Goal: Task Accomplishment & Management: Manage account settings

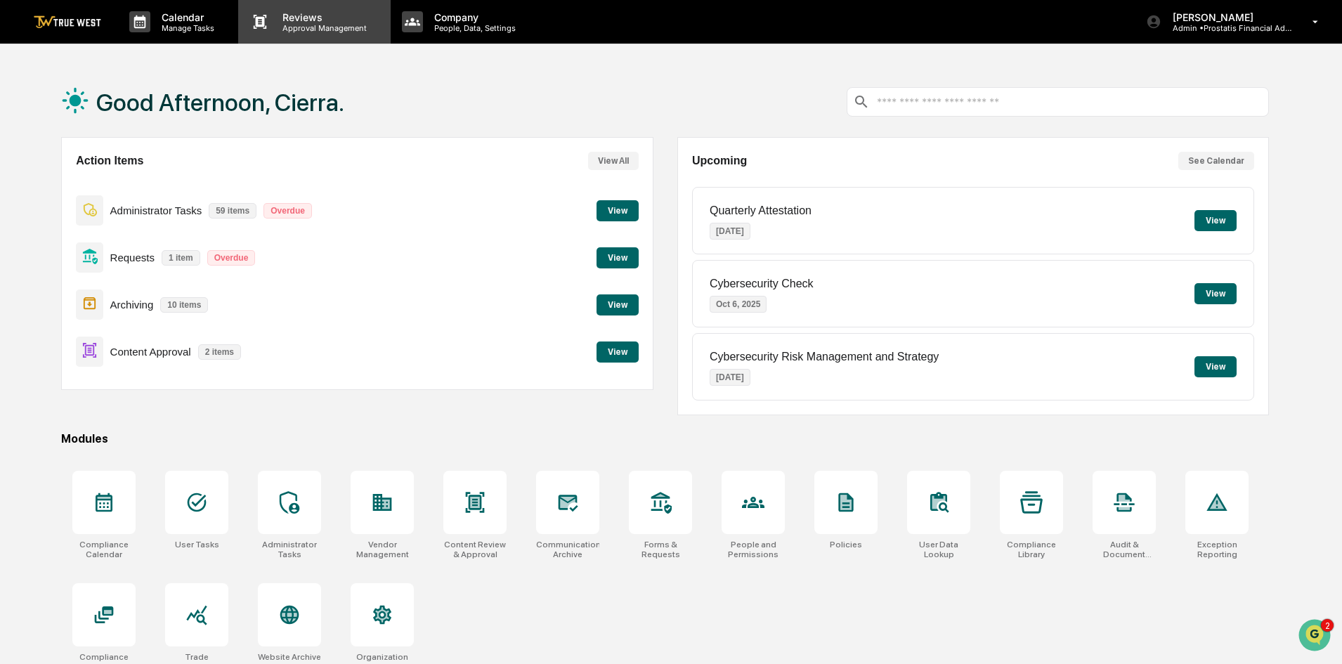
click at [330, 23] on p "Approval Management" at bounding box center [322, 28] width 103 height 10
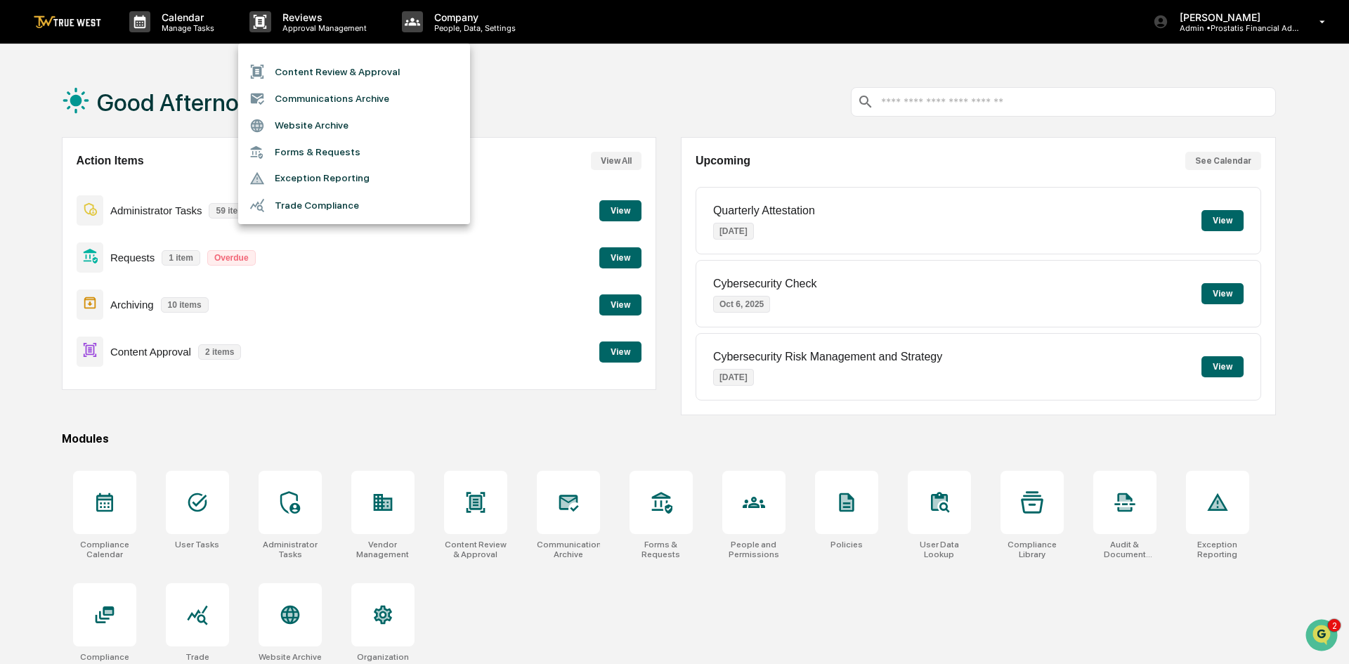
click at [290, 13] on div at bounding box center [674, 332] width 1349 height 664
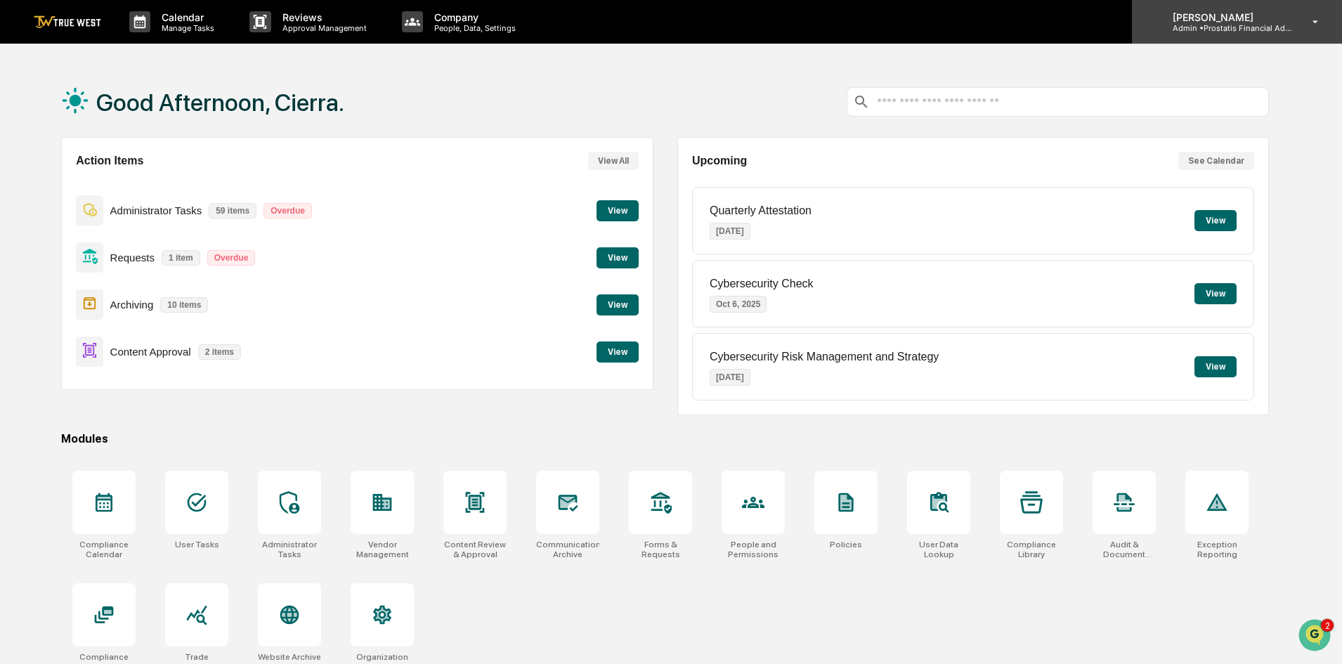
click at [1258, 18] on p "[PERSON_NAME]" at bounding box center [1227, 17] width 131 height 12
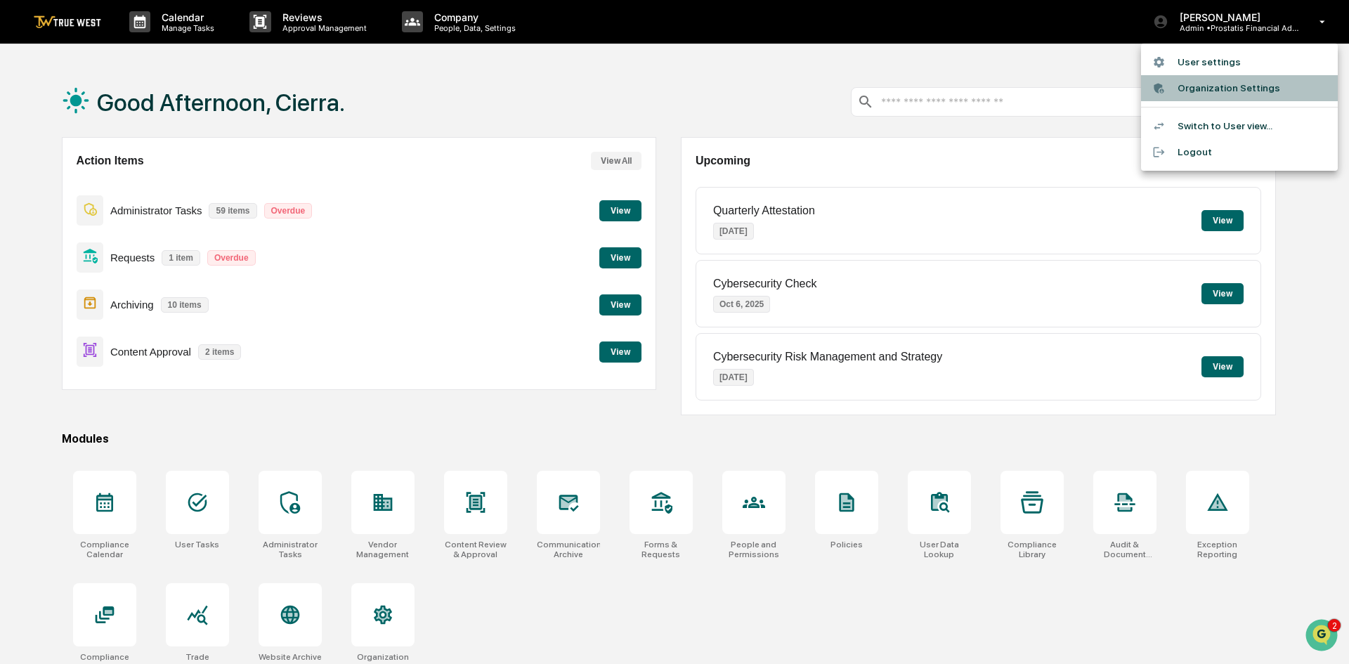
click at [1218, 85] on li "Organization Settings" at bounding box center [1239, 88] width 197 height 26
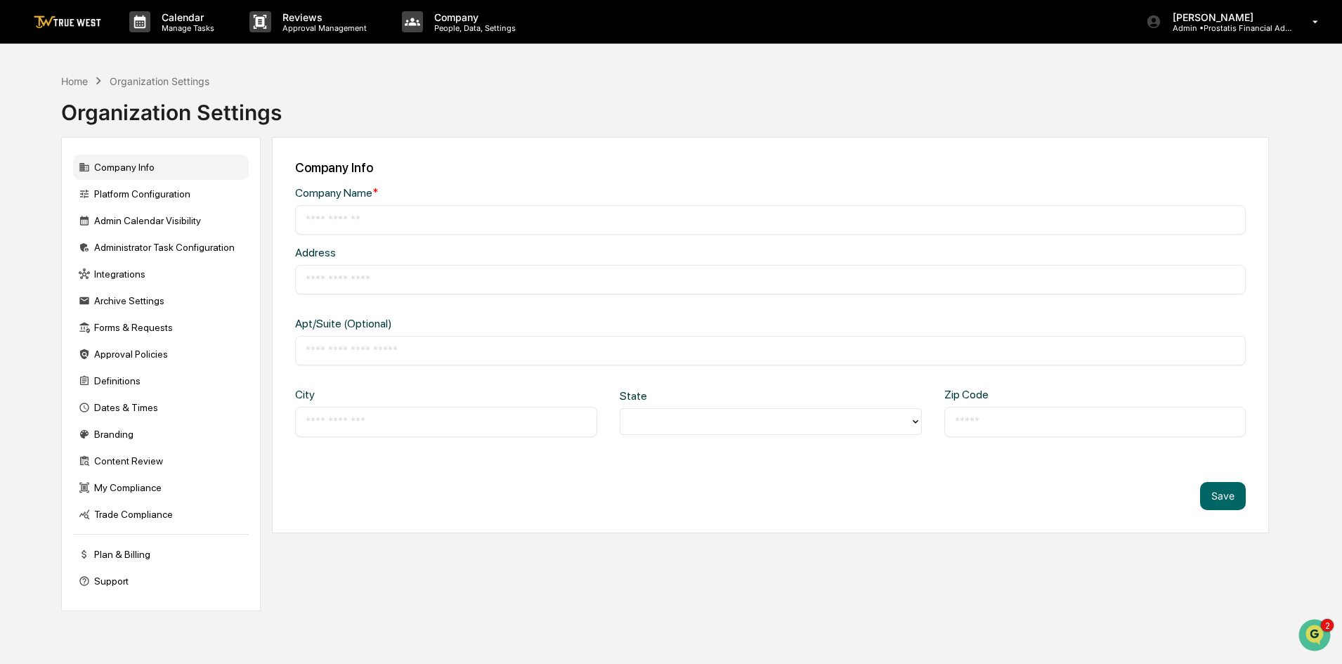
type input "**********"
type input "*********"
type input "*******"
type input "*****"
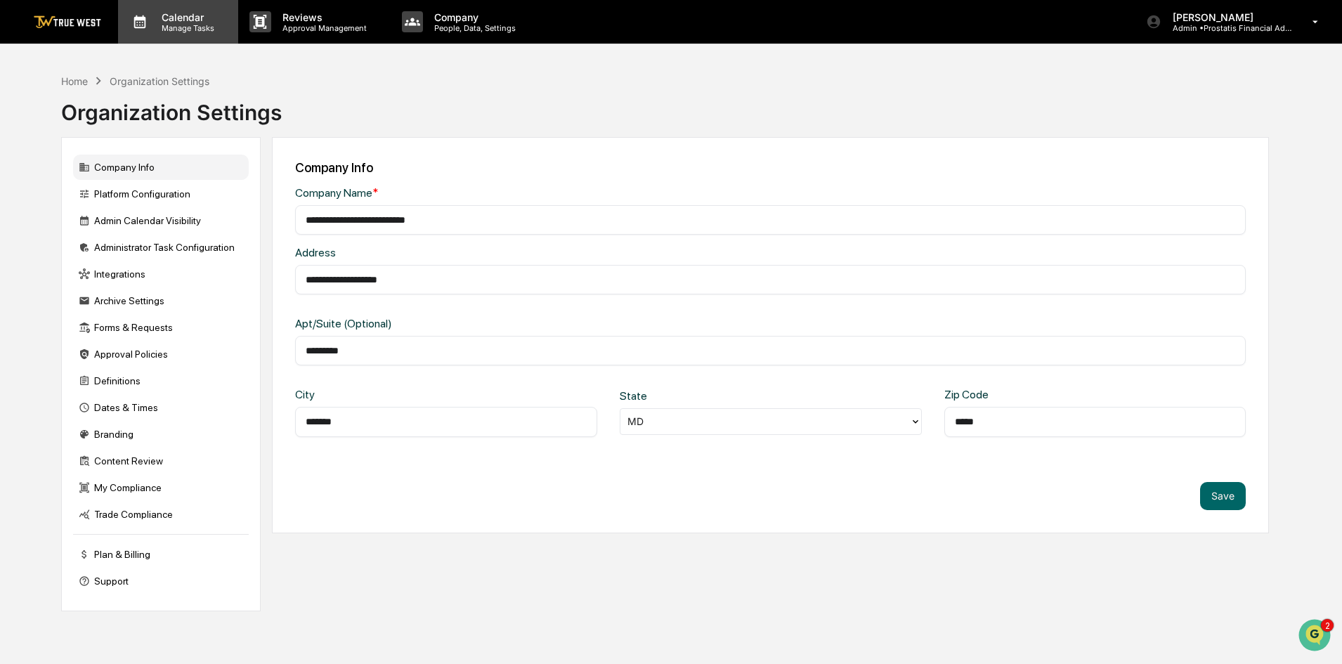
click at [195, 19] on p "Calendar" at bounding box center [185, 17] width 71 height 12
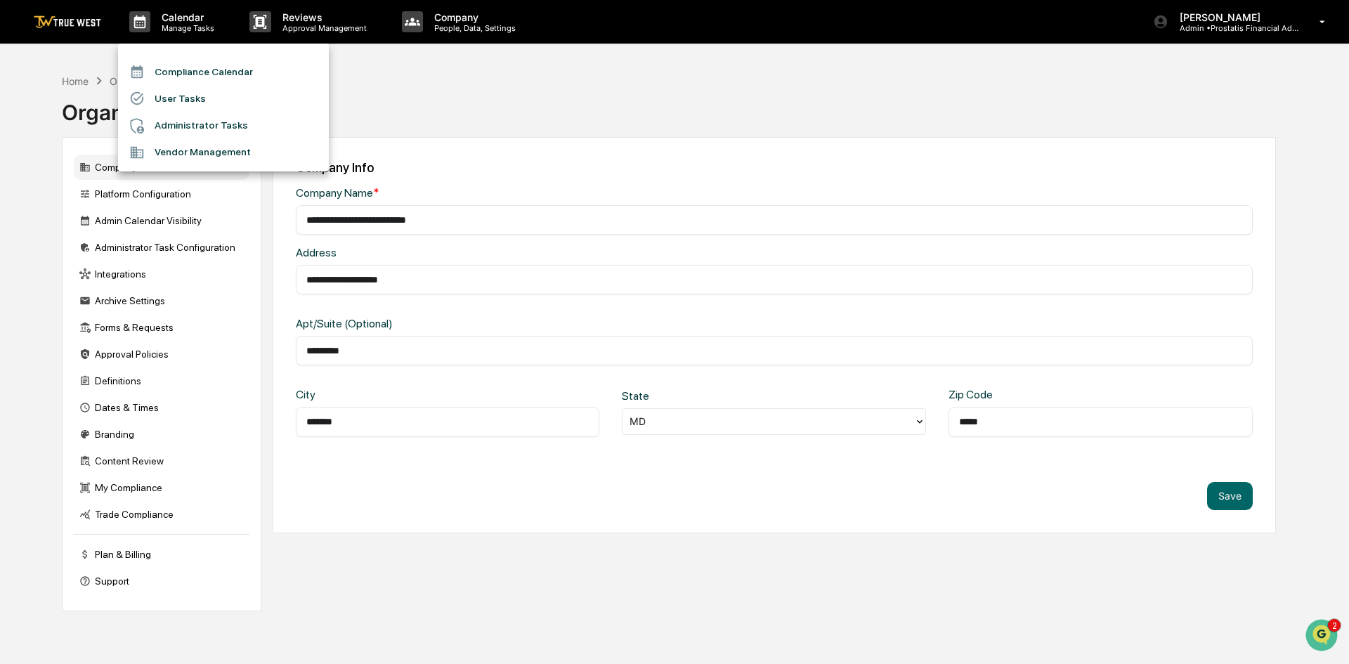
click at [306, 27] on div at bounding box center [674, 332] width 1349 height 664
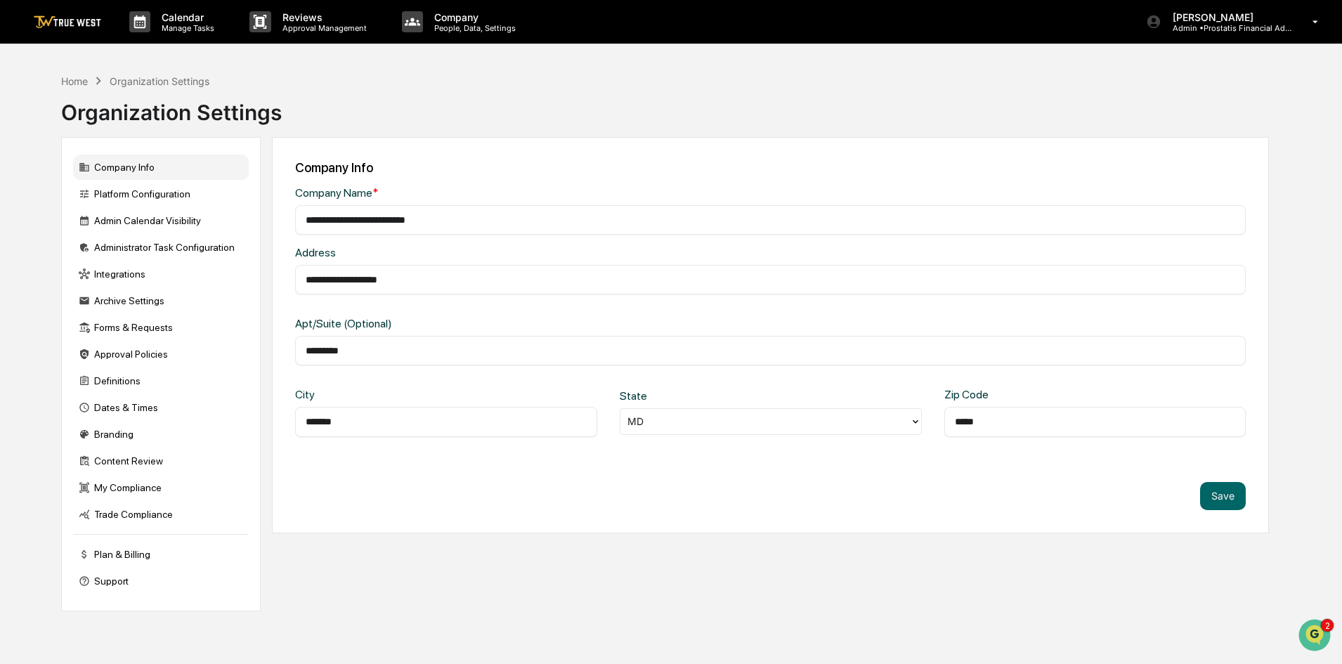
click at [306, 27] on p "Approval Management" at bounding box center [322, 28] width 103 height 10
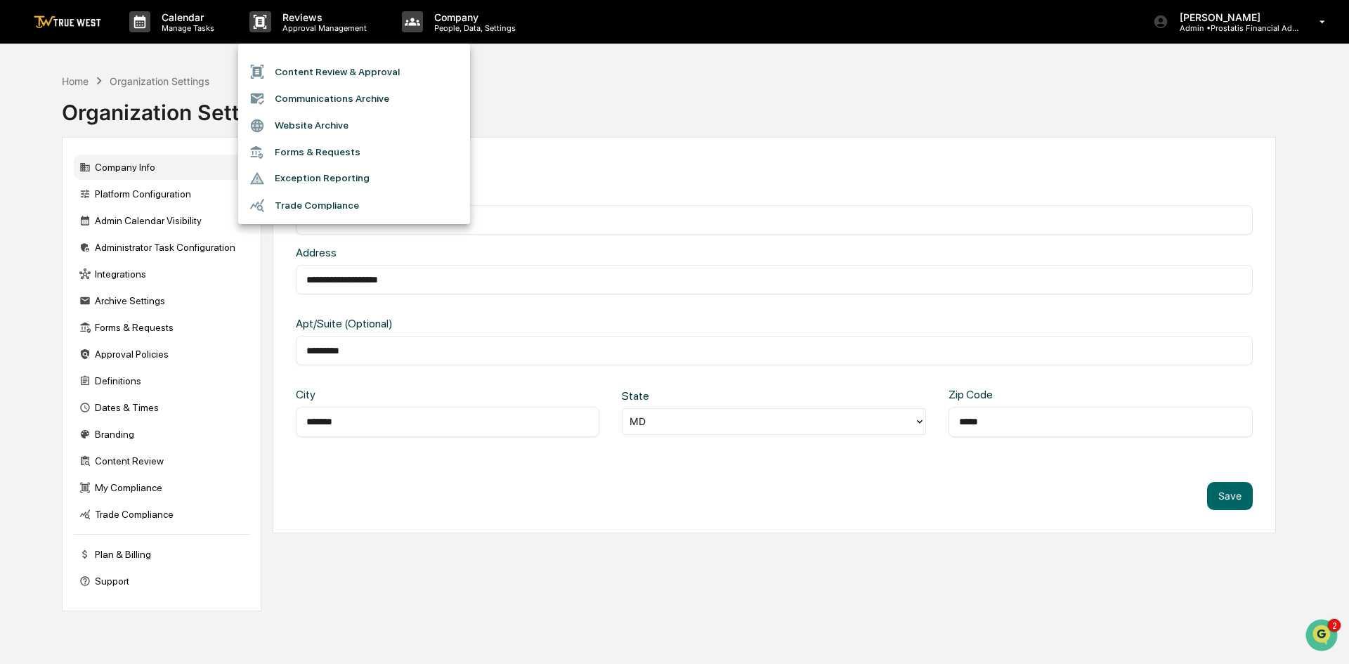
click at [459, 20] on div at bounding box center [674, 332] width 1349 height 664
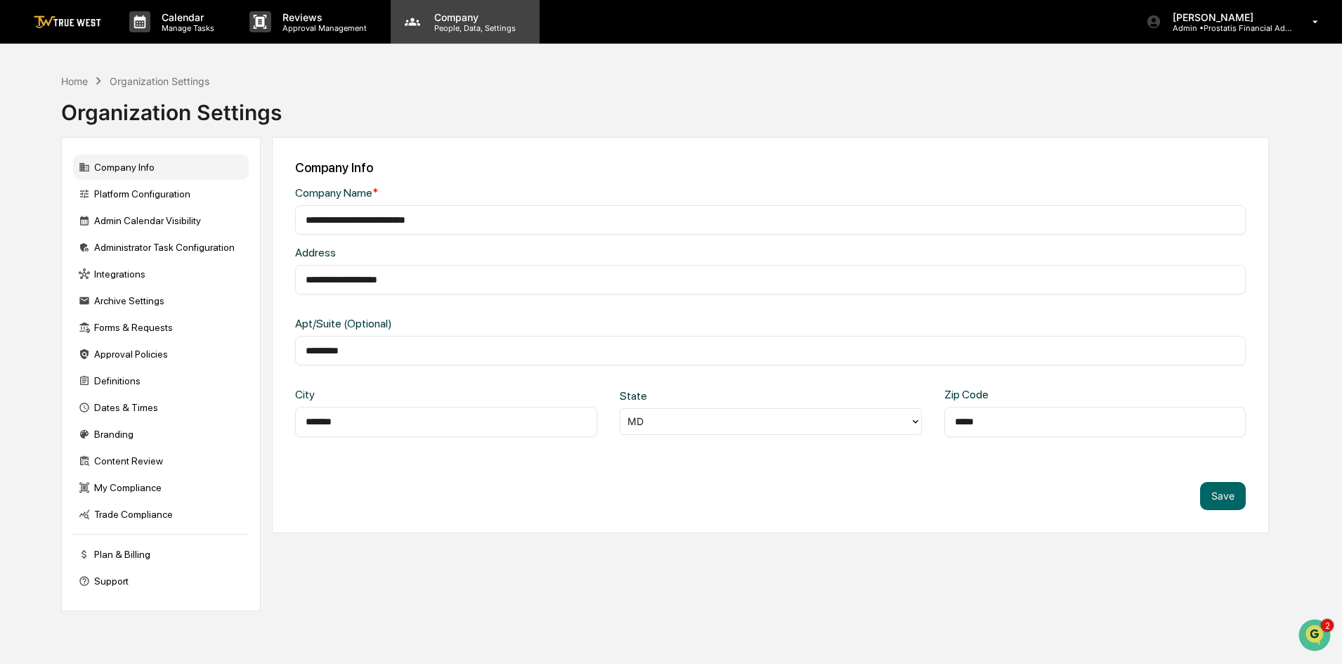
click at [460, 23] on p "People, Data, Settings" at bounding box center [473, 28] width 100 height 10
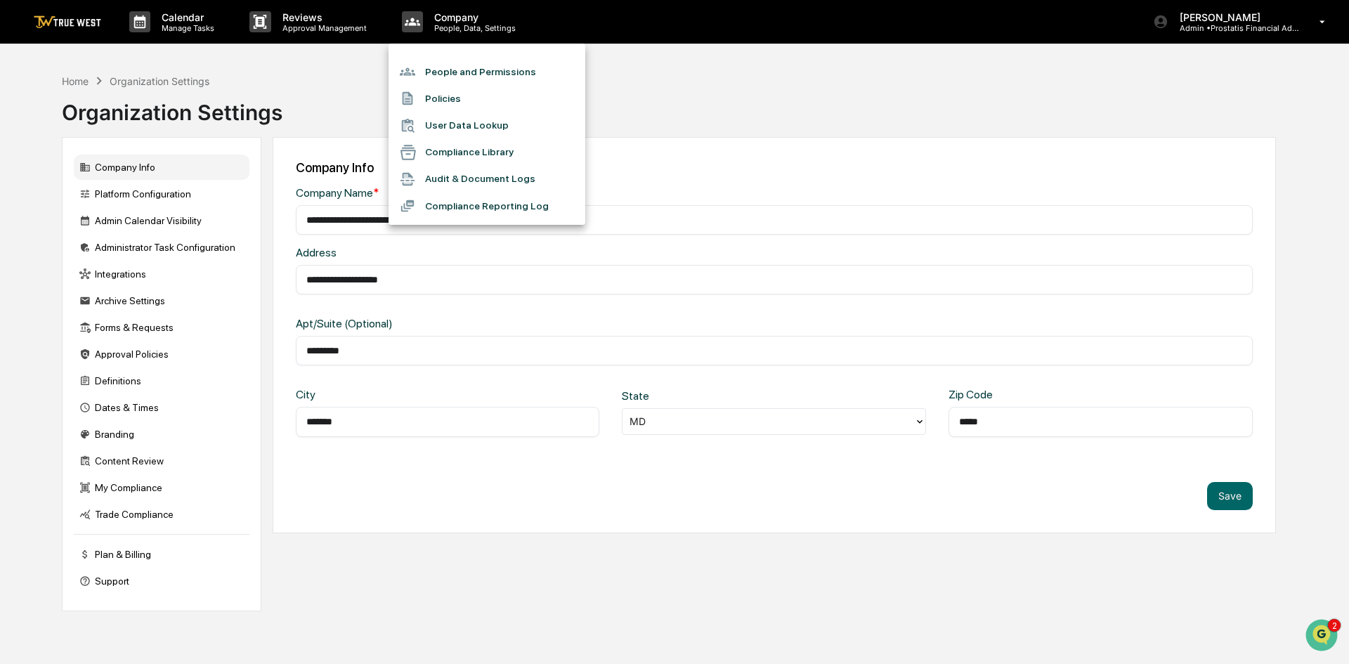
click at [472, 72] on li "People and Permissions" at bounding box center [487, 71] width 197 height 27
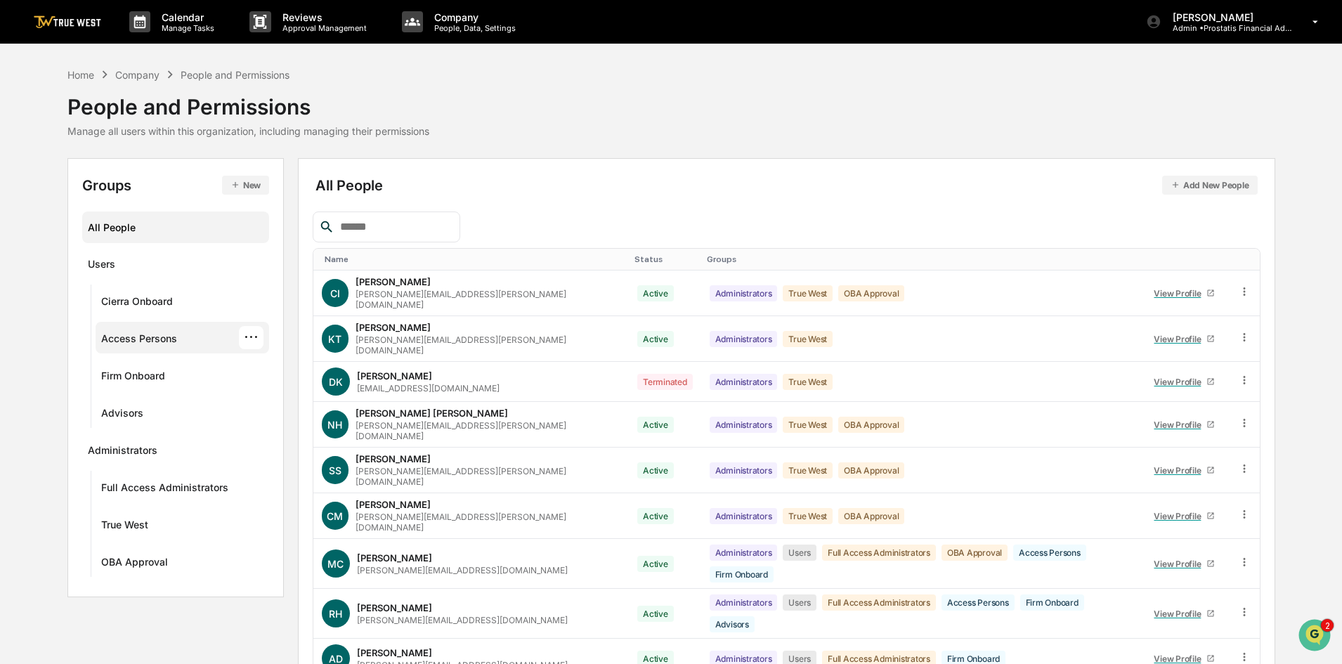
click at [167, 336] on div "Access Persons" at bounding box center [139, 340] width 76 height 17
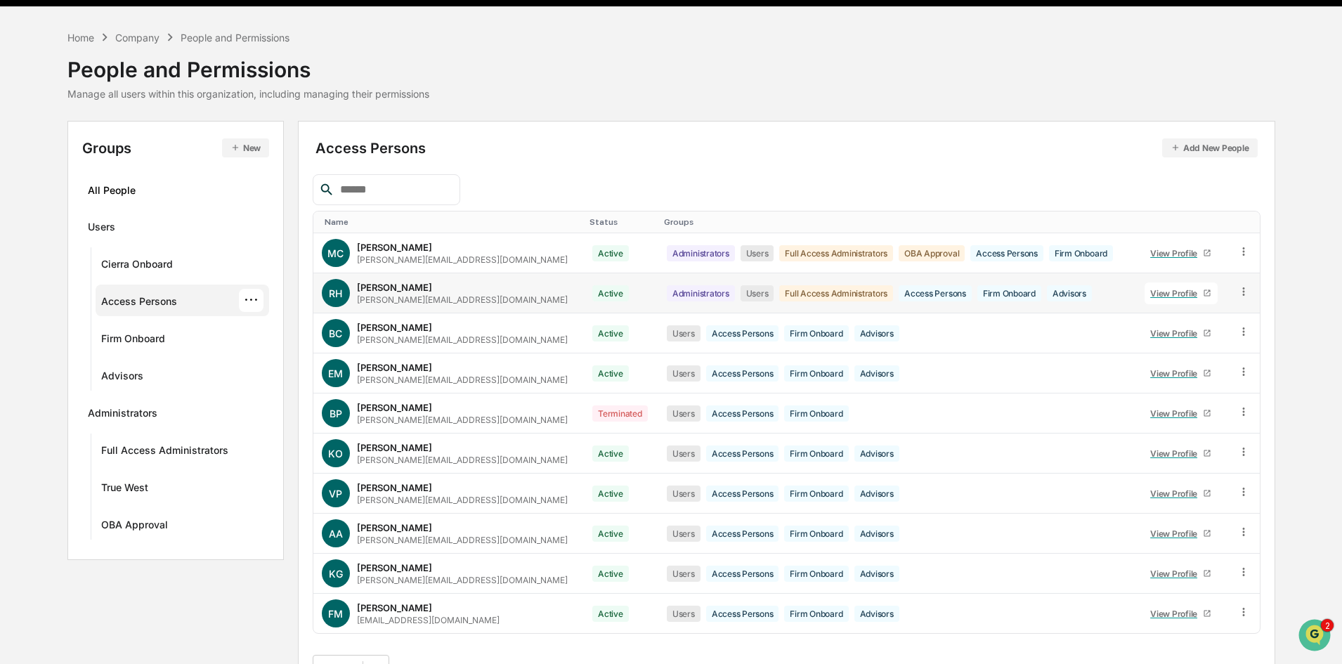
scroll to position [70, 0]
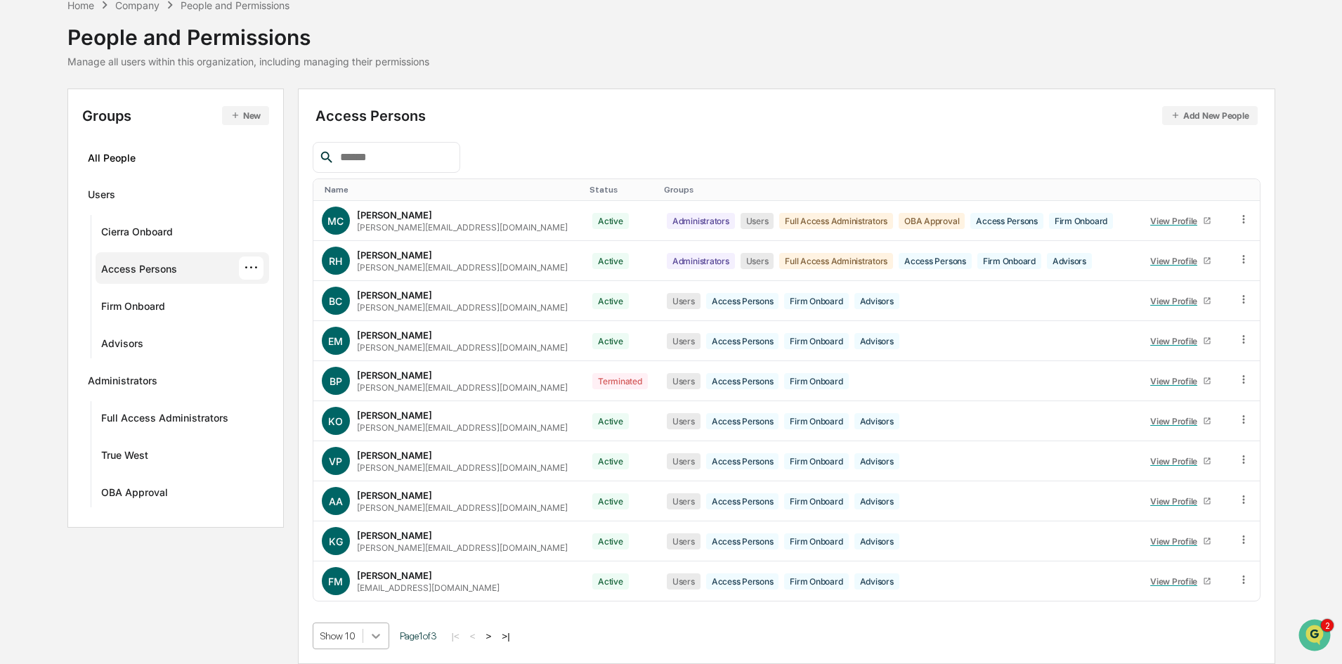
click at [379, 637] on body "Calendar Manage Tasks Reviews Approval Management Company People, Data, Setting…" at bounding box center [671, 297] width 1342 height 734
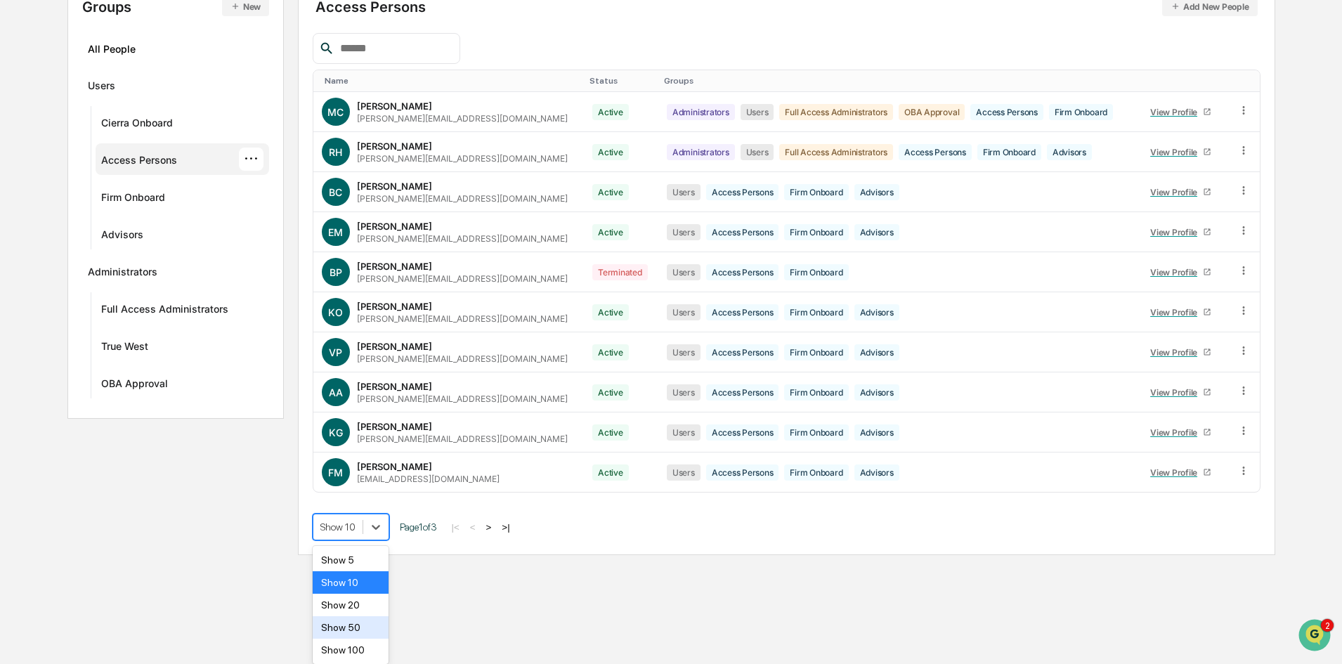
click at [365, 631] on div "Show 50" at bounding box center [351, 627] width 77 height 22
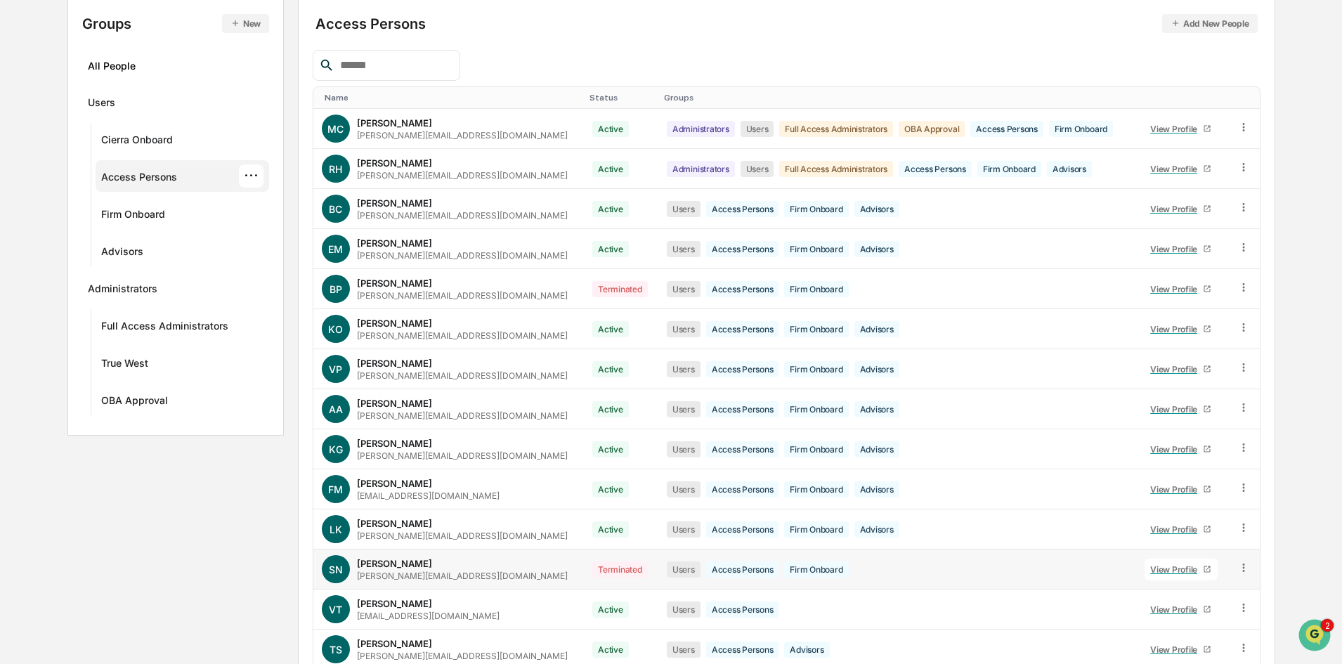
scroll to position [159, 0]
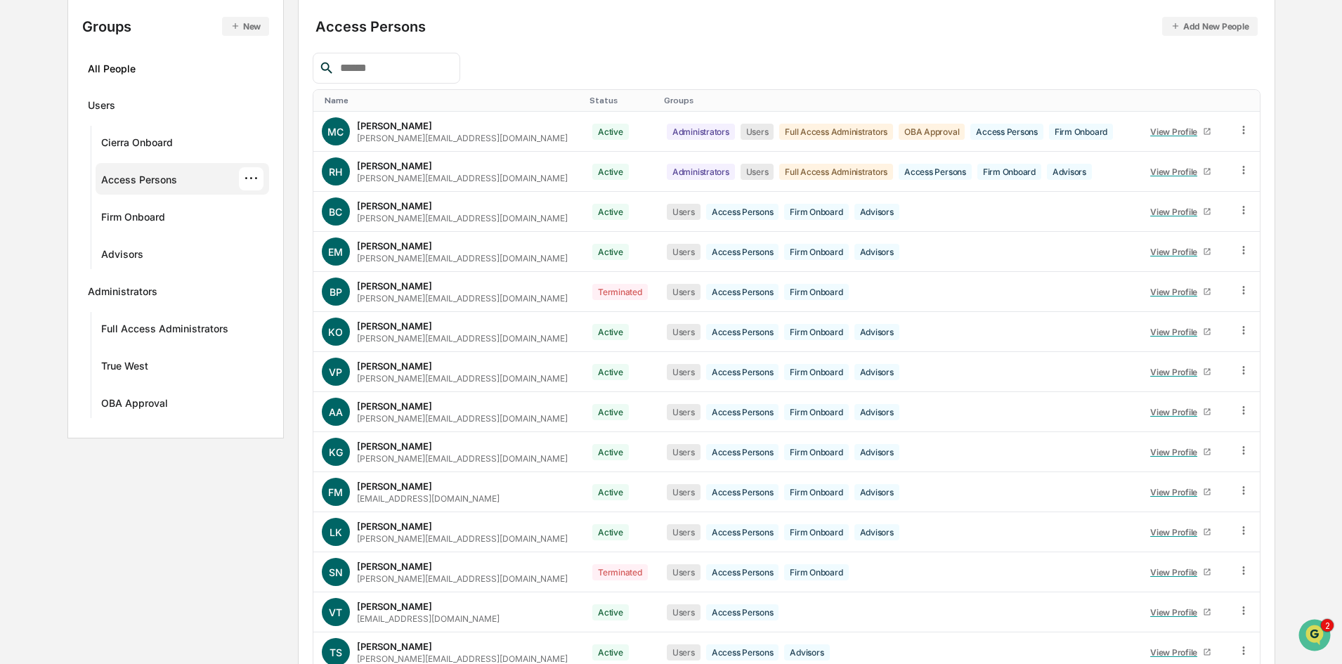
click at [404, 56] on div at bounding box center [387, 68] width 148 height 31
click at [402, 77] on div at bounding box center [387, 68] width 148 height 31
click at [403, 70] on input "text" at bounding box center [394, 68] width 119 height 18
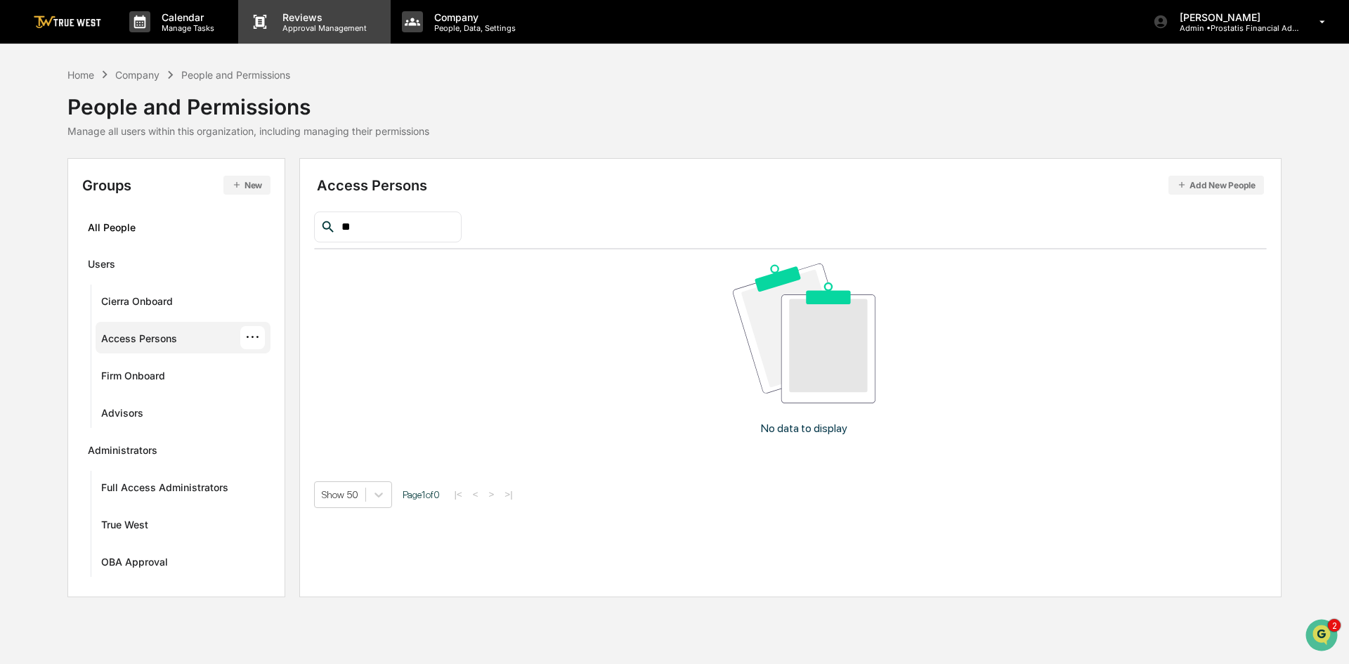
type input "*"
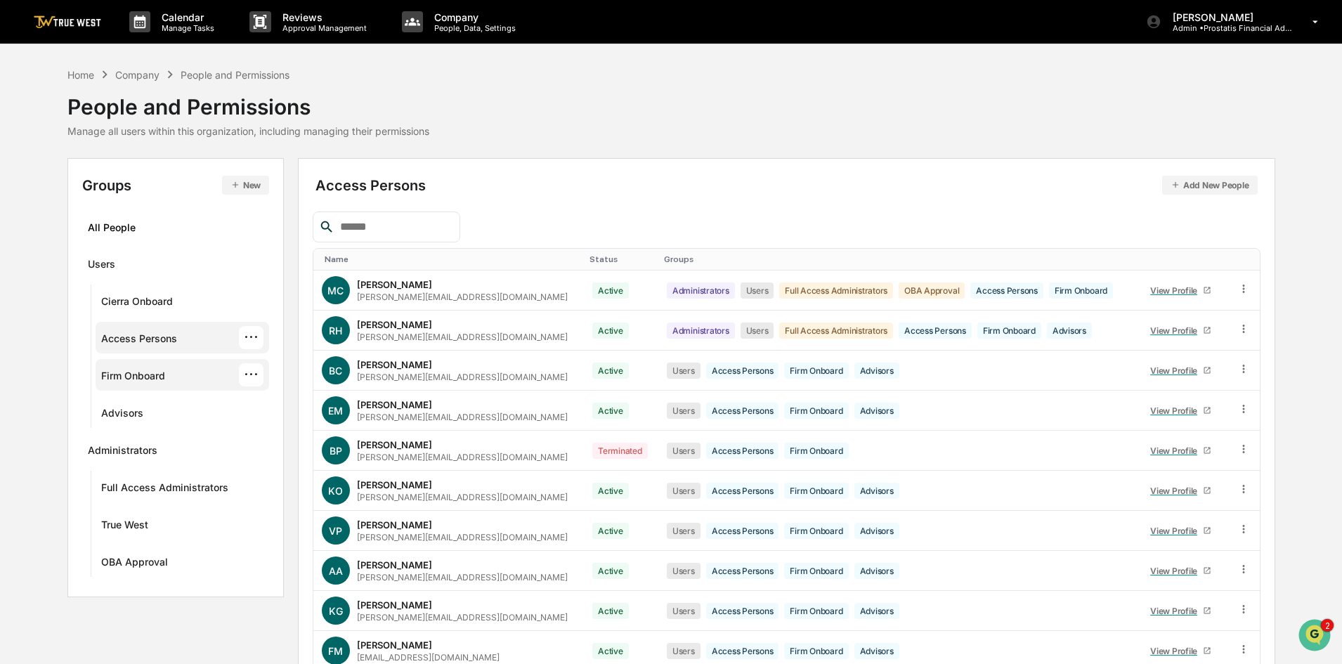
click at [149, 379] on div "Firm Onboard" at bounding box center [133, 378] width 64 height 17
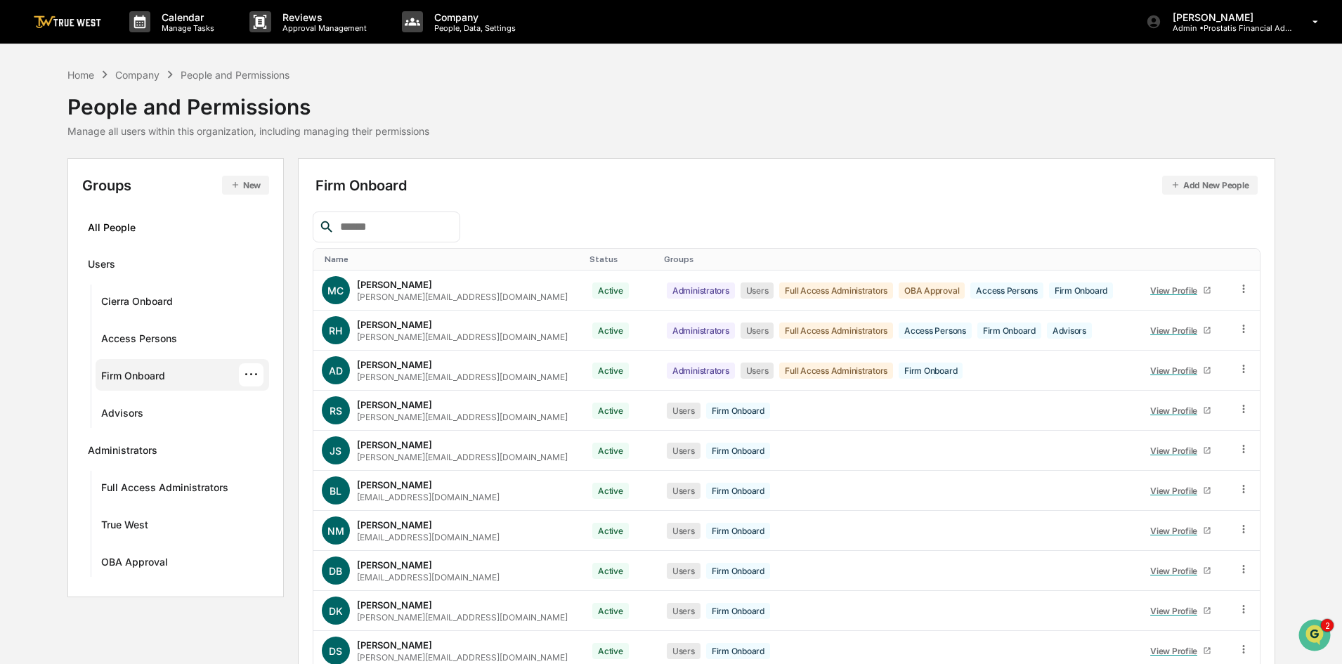
click at [403, 223] on input "text" at bounding box center [394, 227] width 119 height 18
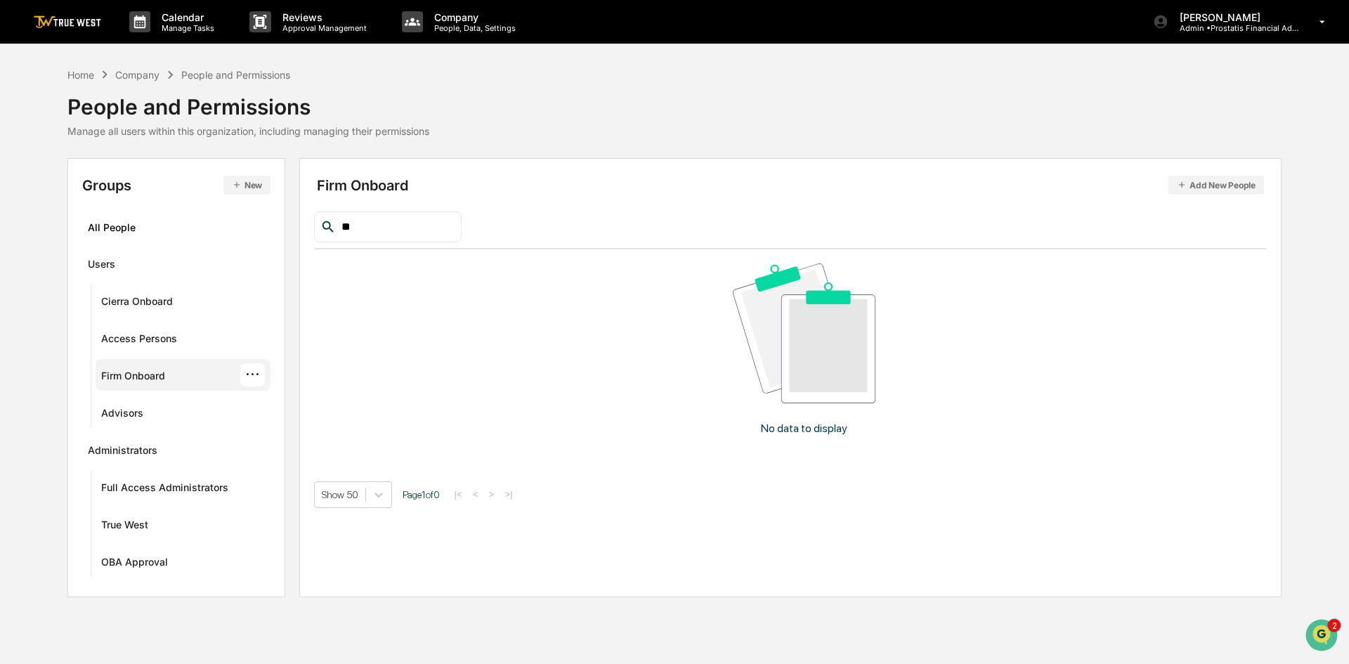
type input "*"
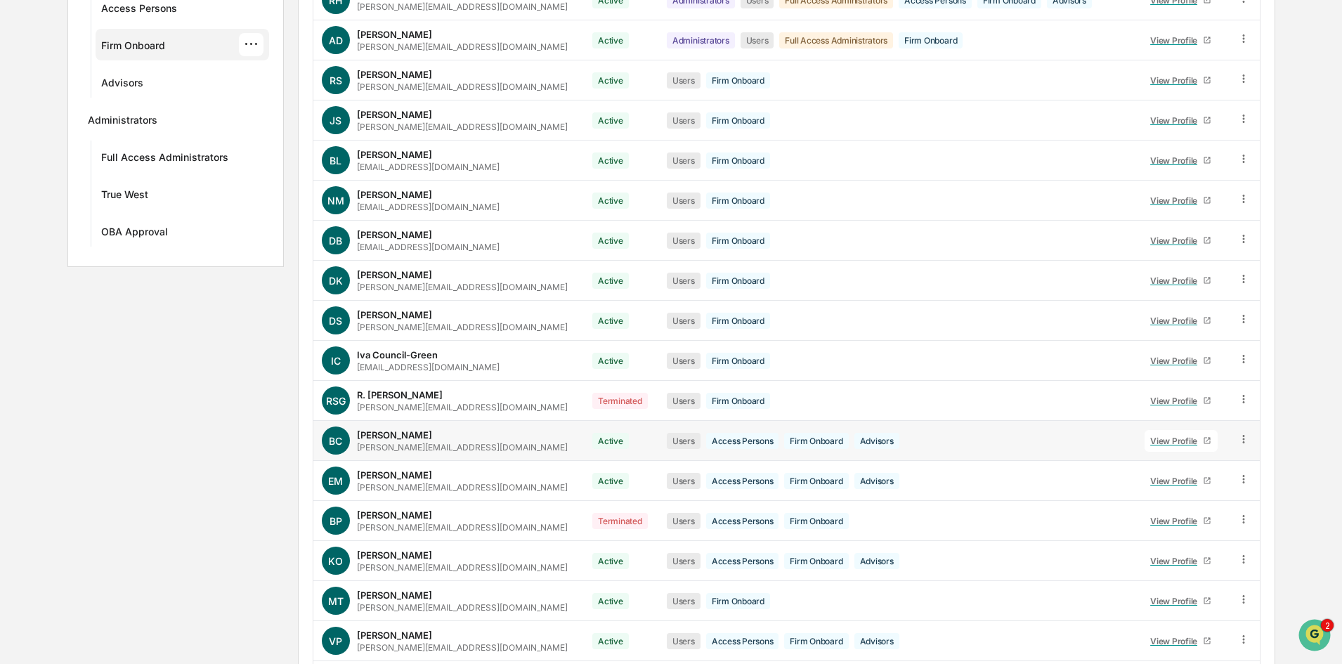
scroll to position [351, 0]
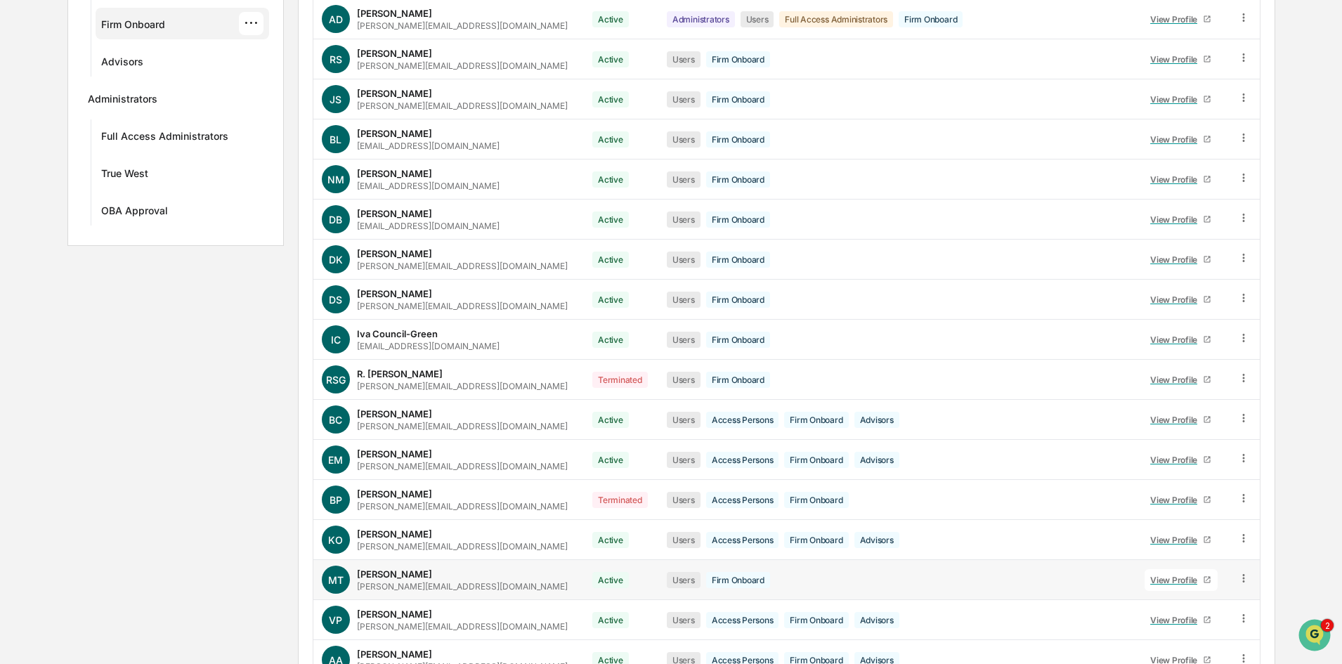
click at [1239, 577] on icon at bounding box center [1244, 578] width 13 height 13
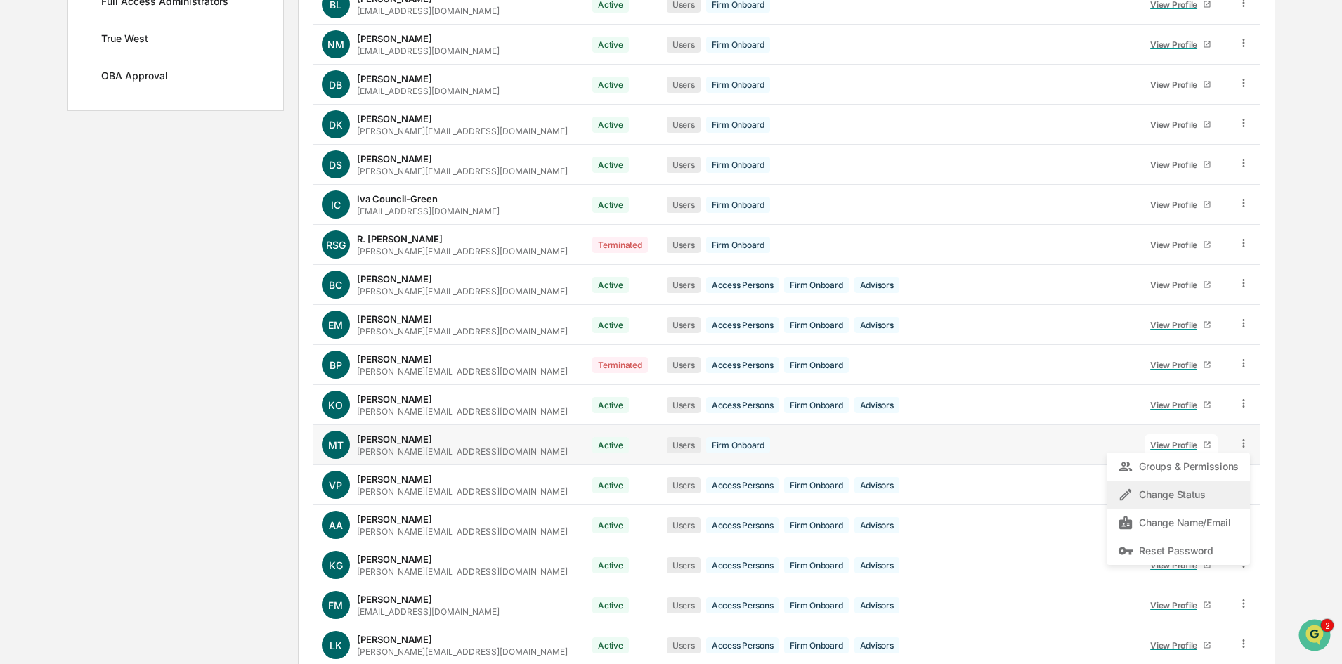
scroll to position [492, 0]
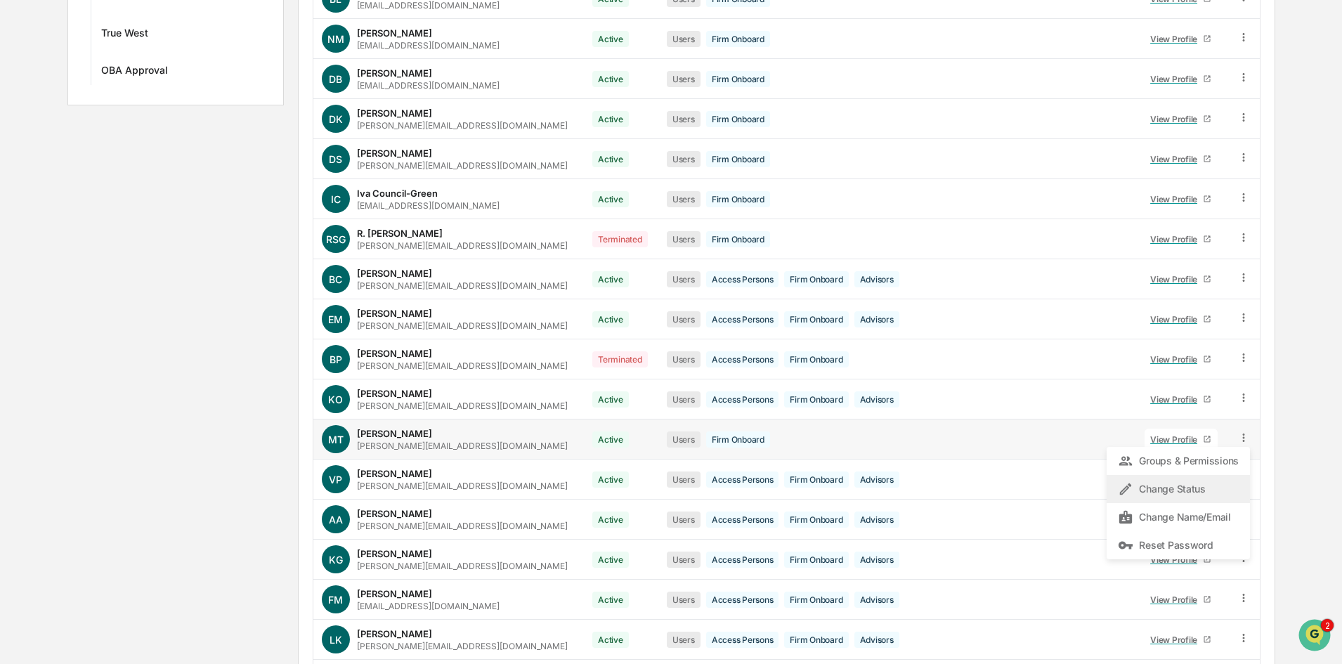
click at [1197, 486] on div "Change Status" at bounding box center [1178, 489] width 121 height 17
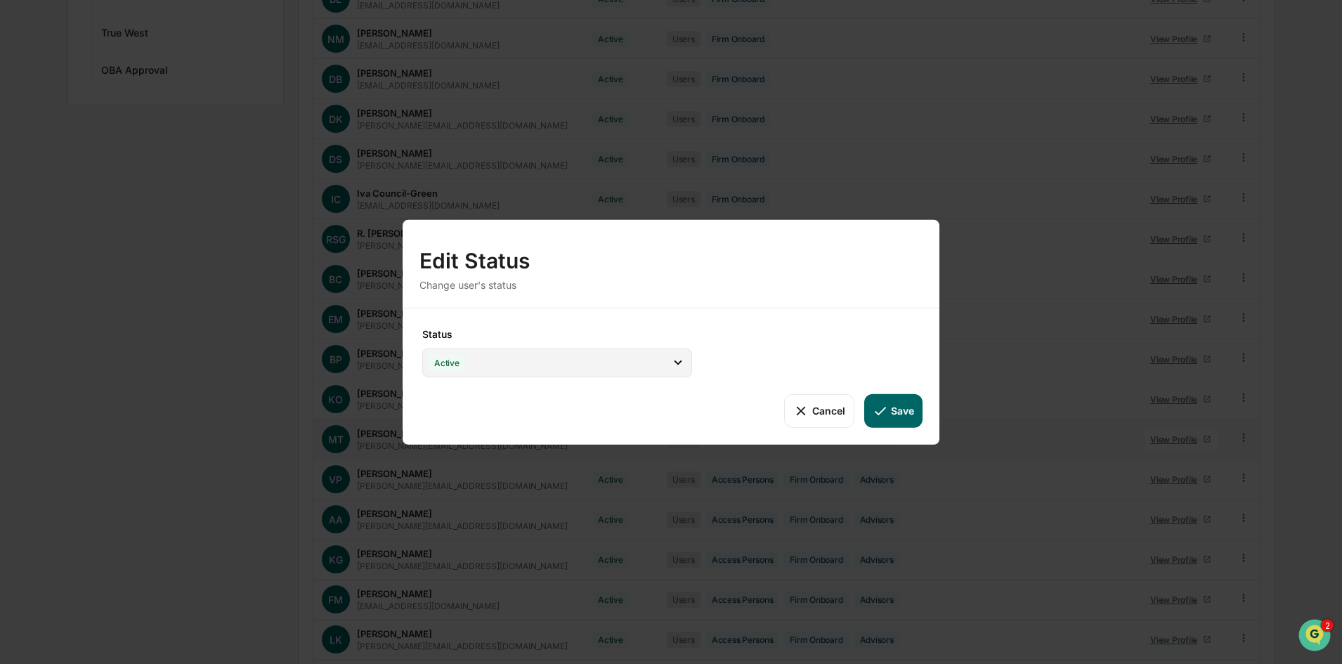
click at [487, 361] on div "Active" at bounding box center [557, 362] width 270 height 29
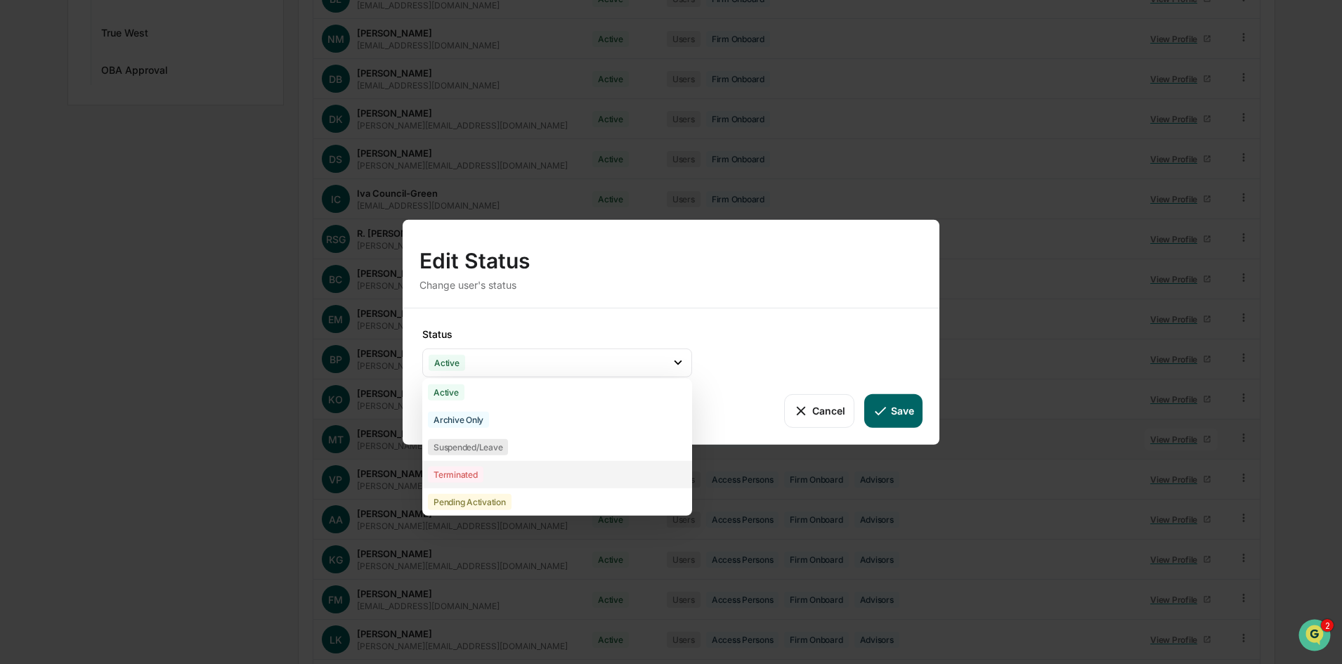
click at [444, 474] on div "Terminated" at bounding box center [456, 474] width 56 height 16
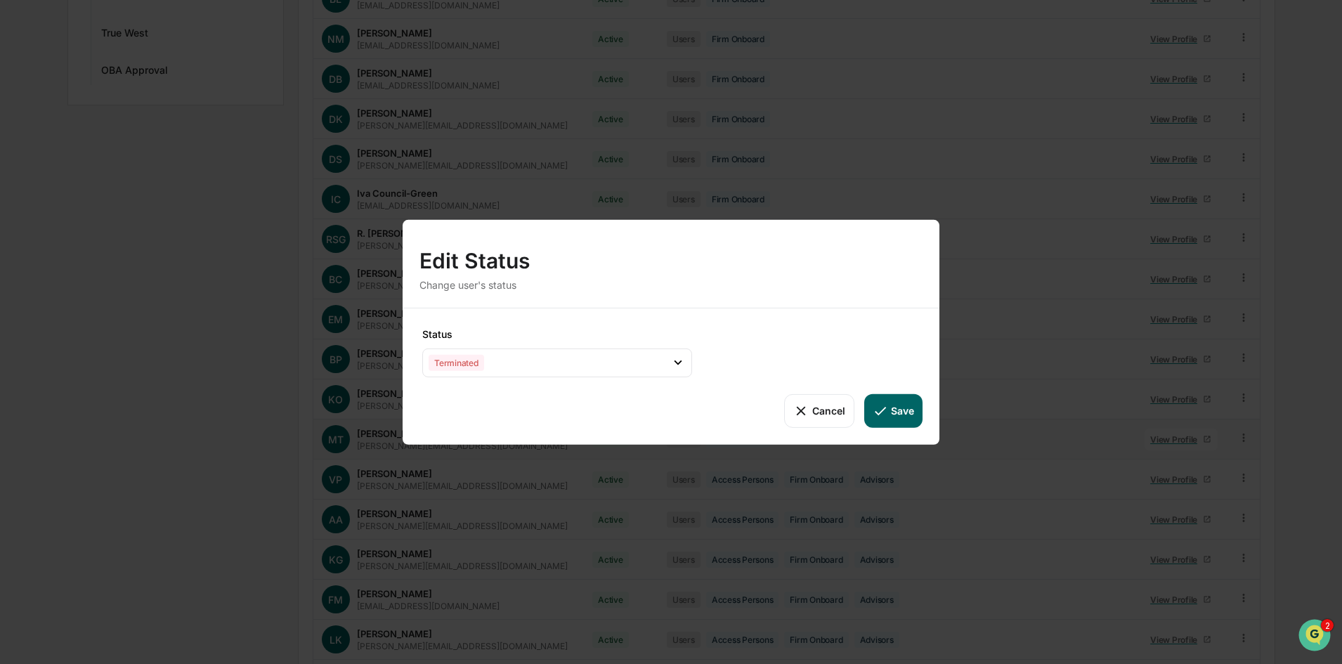
click at [899, 411] on button "Save" at bounding box center [893, 411] width 58 height 34
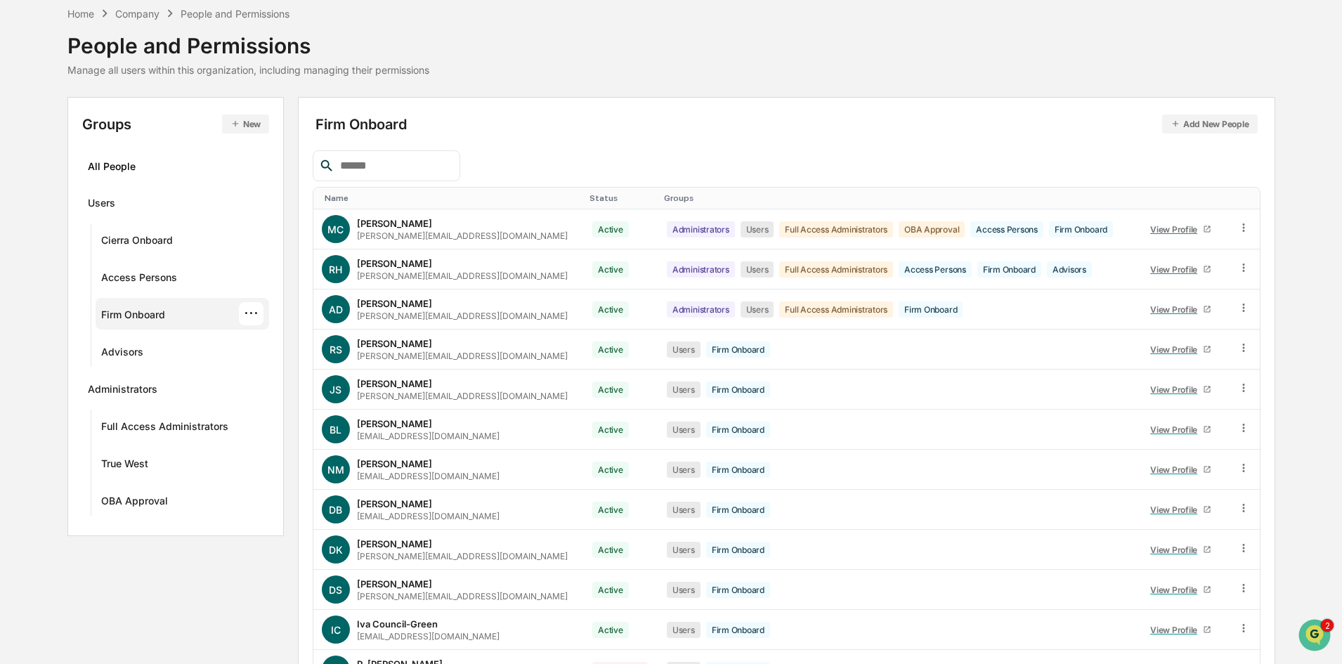
scroll to position [28, 0]
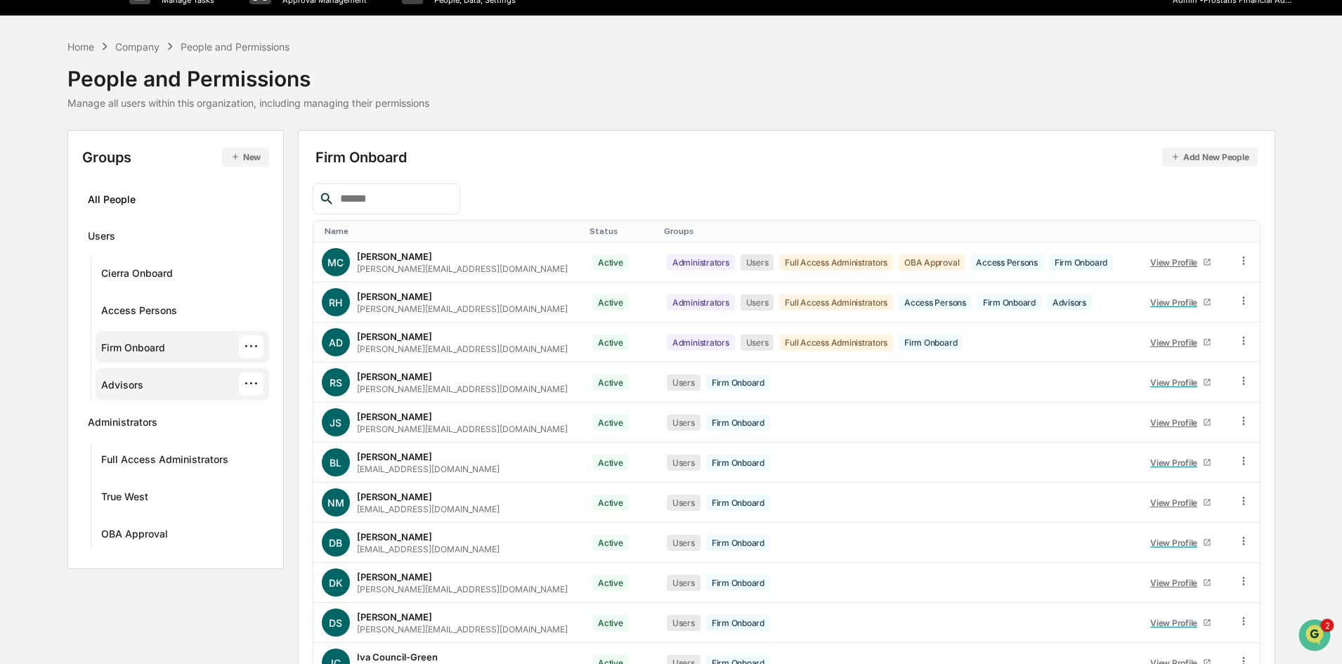
click at [120, 386] on div "Advisors" at bounding box center [122, 387] width 42 height 17
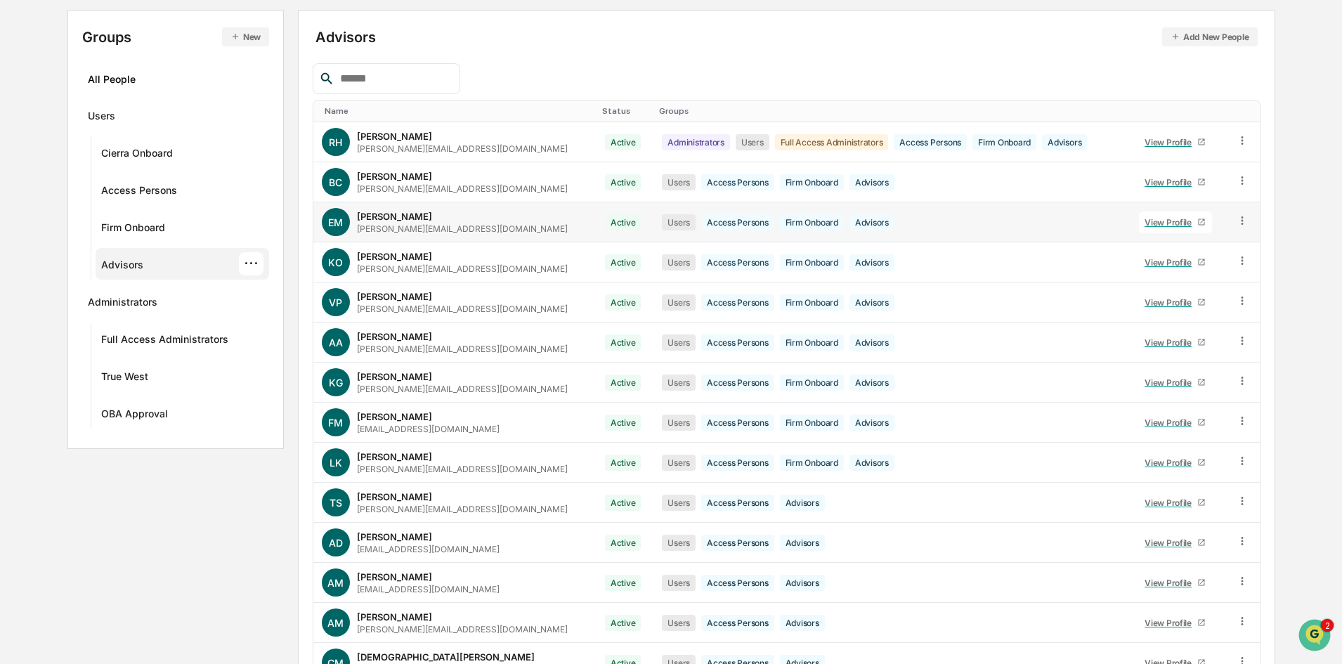
scroll to position [230, 0]
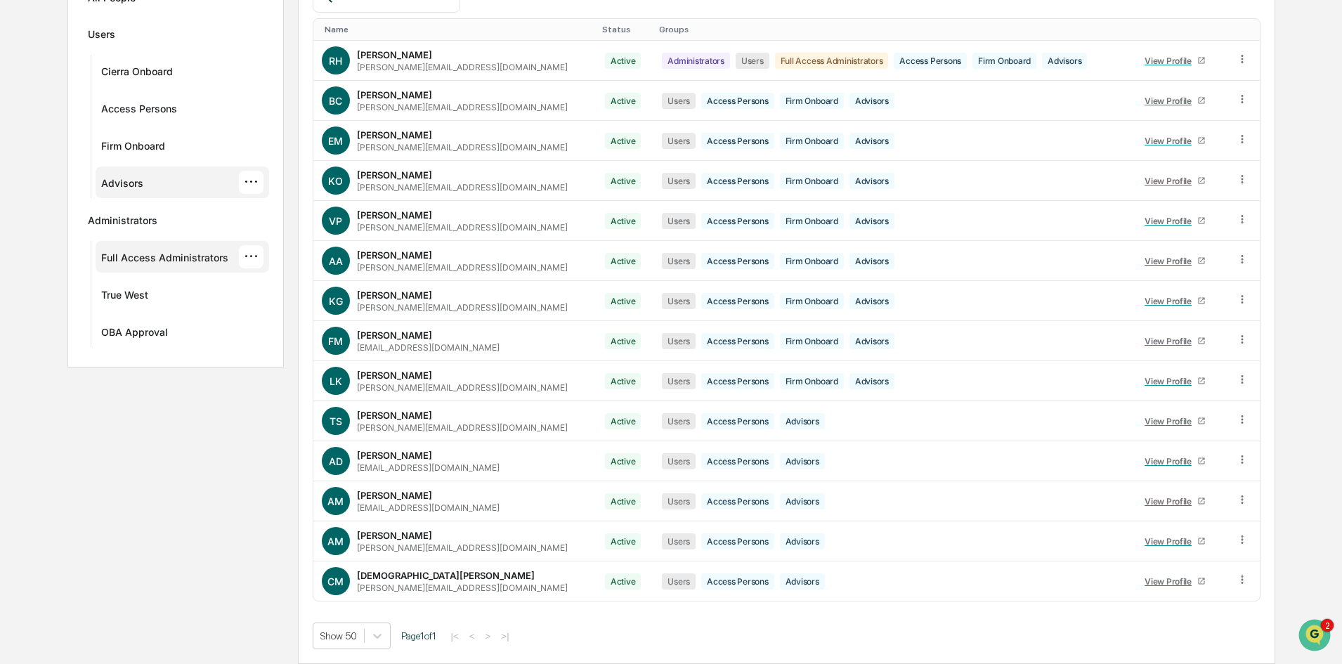
click at [161, 255] on div "Full Access Administrators" at bounding box center [164, 260] width 127 height 17
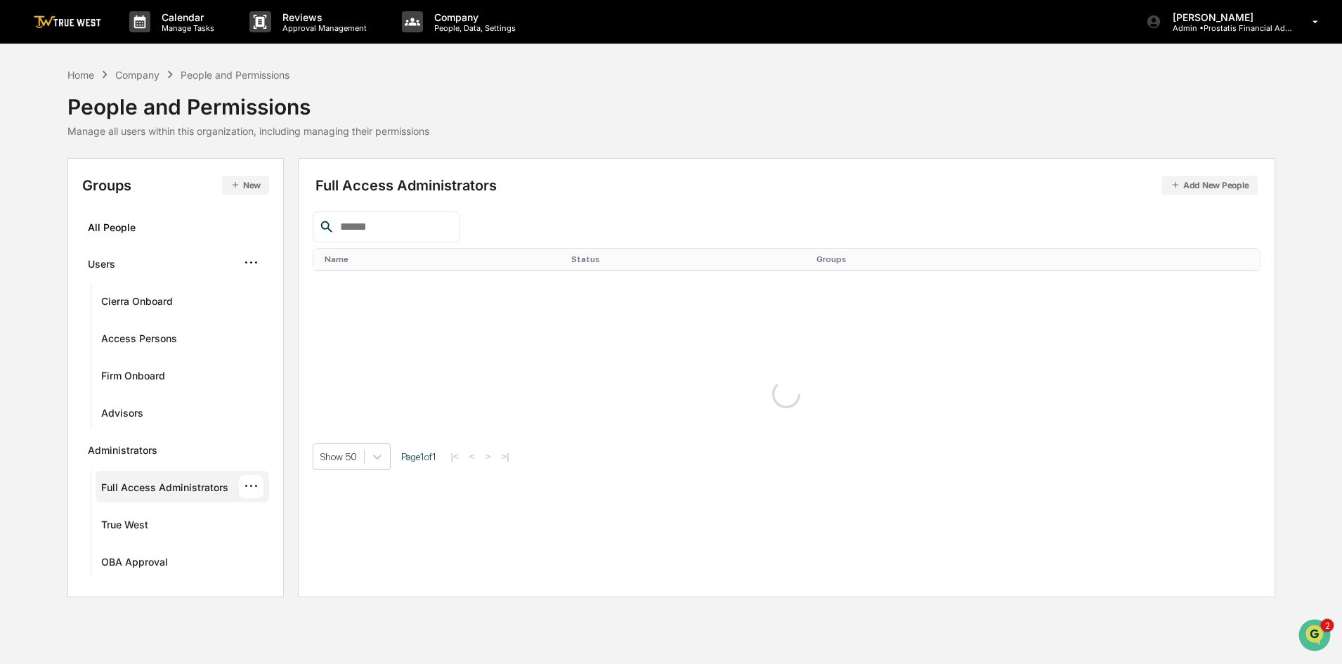
scroll to position [0, 0]
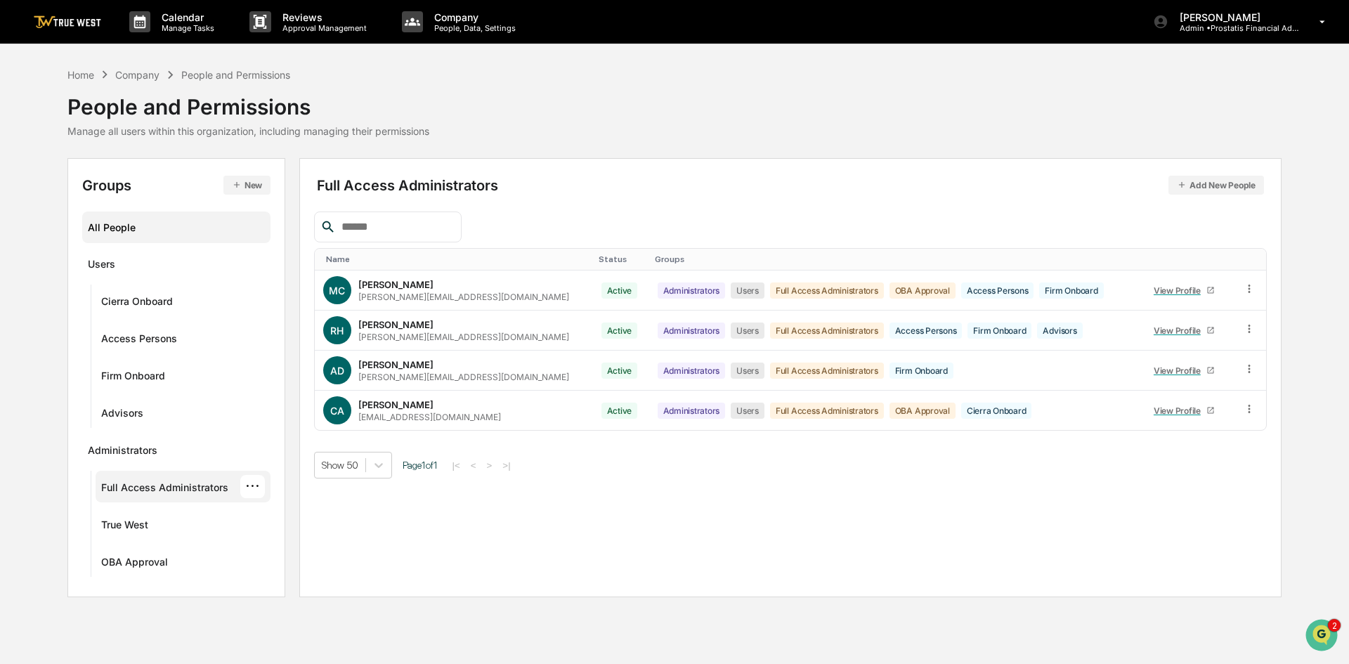
click at [136, 227] on div "All People" at bounding box center [176, 227] width 177 height 23
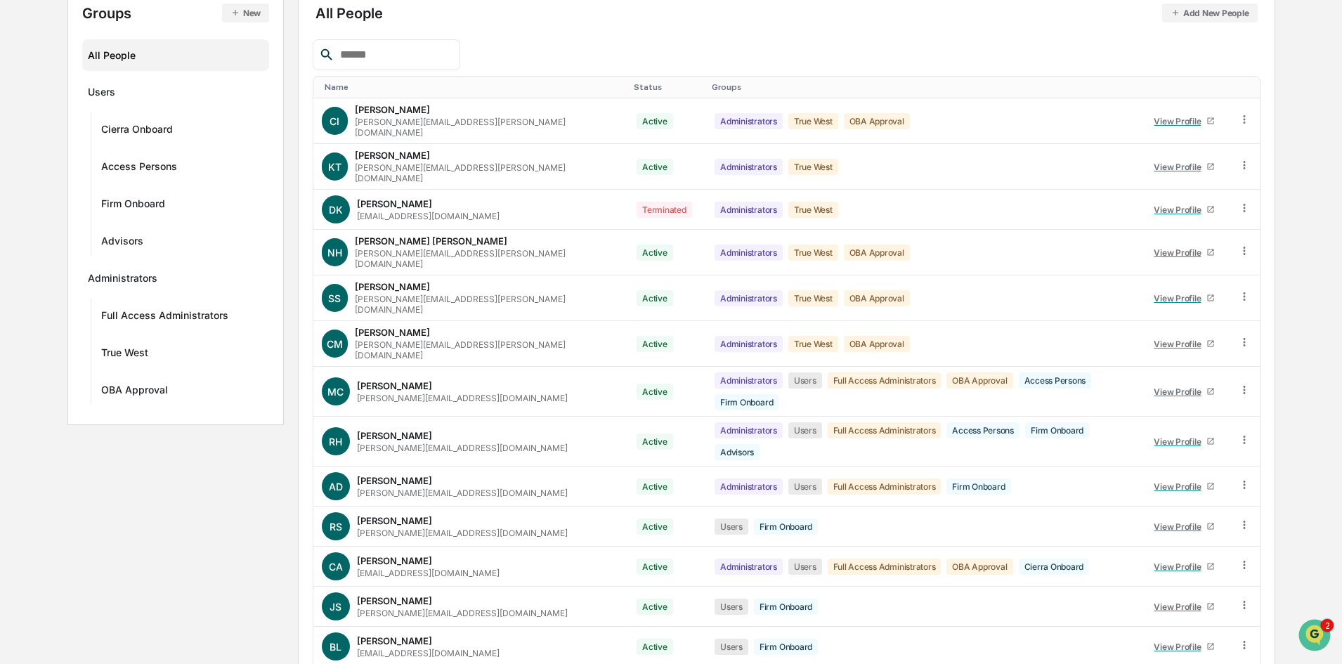
scroll to position [56, 0]
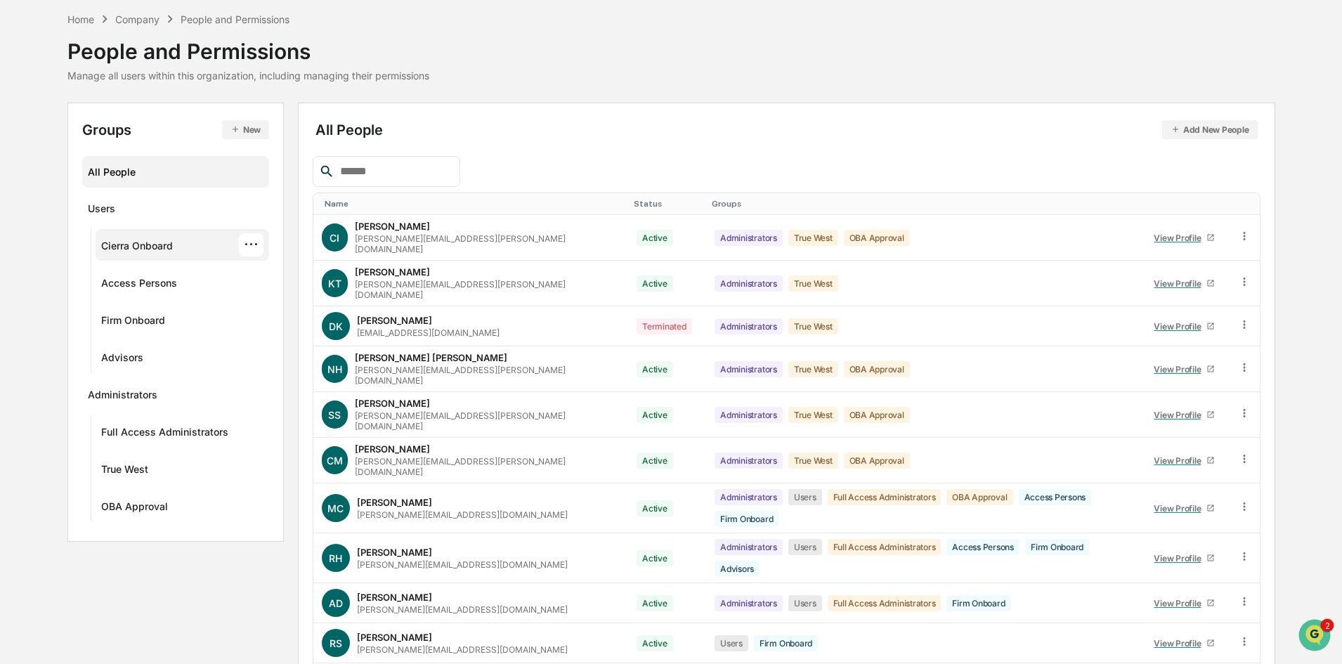
click at [152, 249] on div "Cierra Onboard" at bounding box center [137, 248] width 72 height 17
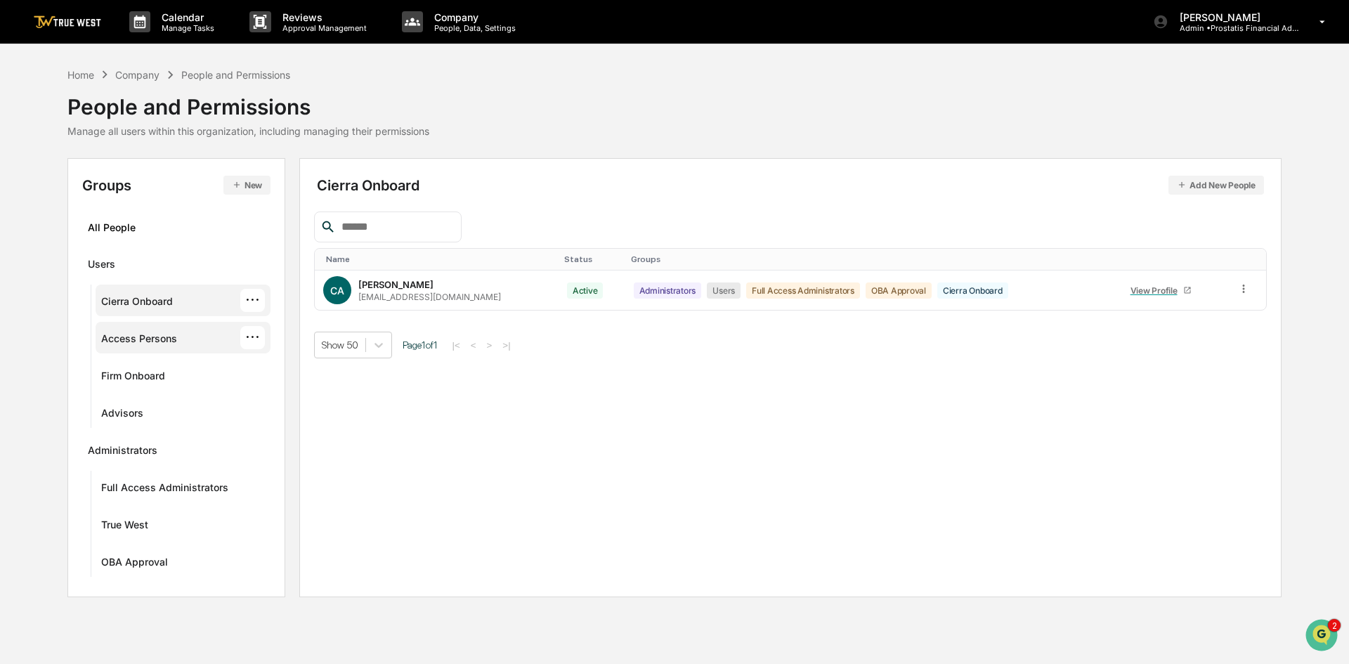
click at [164, 337] on div "Access Persons" at bounding box center [139, 340] width 76 height 17
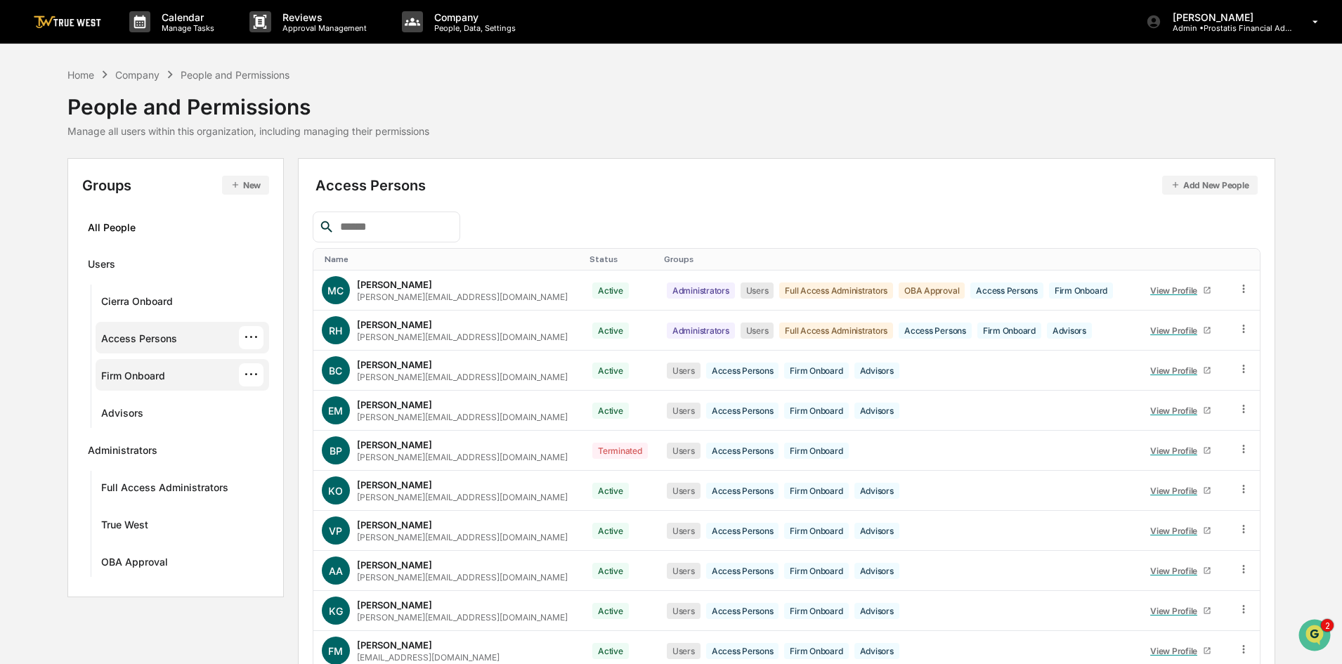
click at [143, 372] on div "Firm Onboard" at bounding box center [133, 378] width 64 height 17
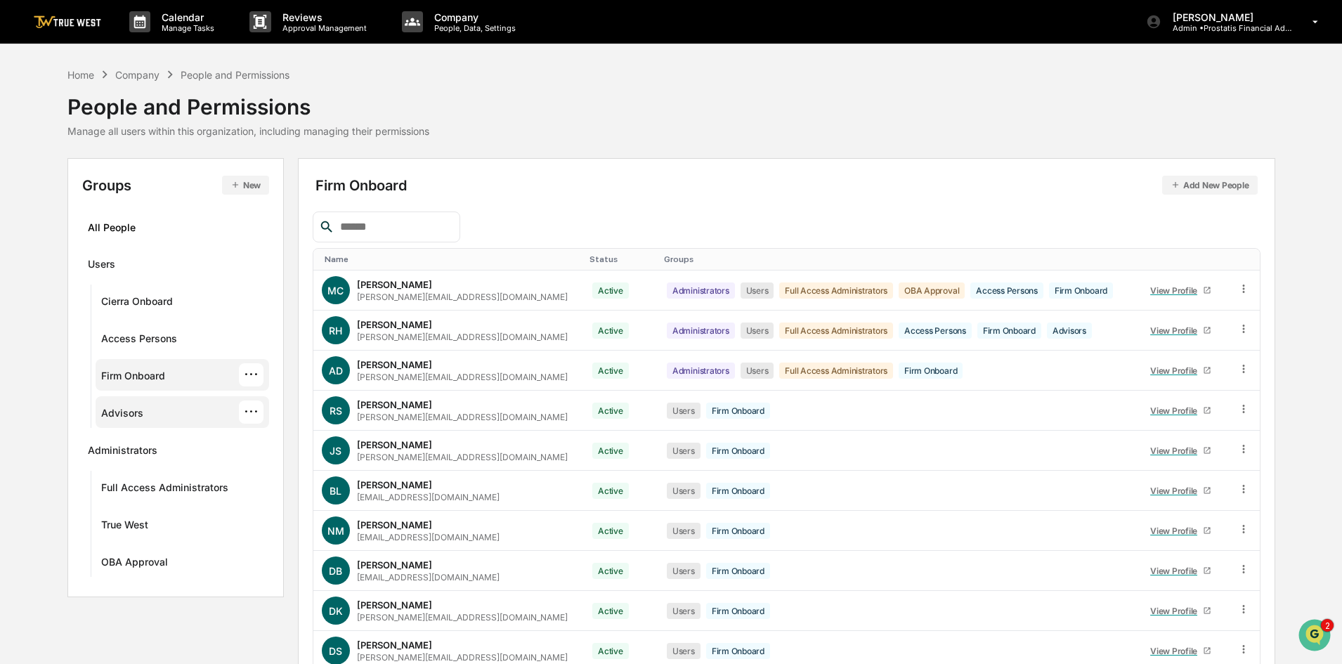
click at [134, 415] on div "Advisors" at bounding box center [122, 415] width 42 height 17
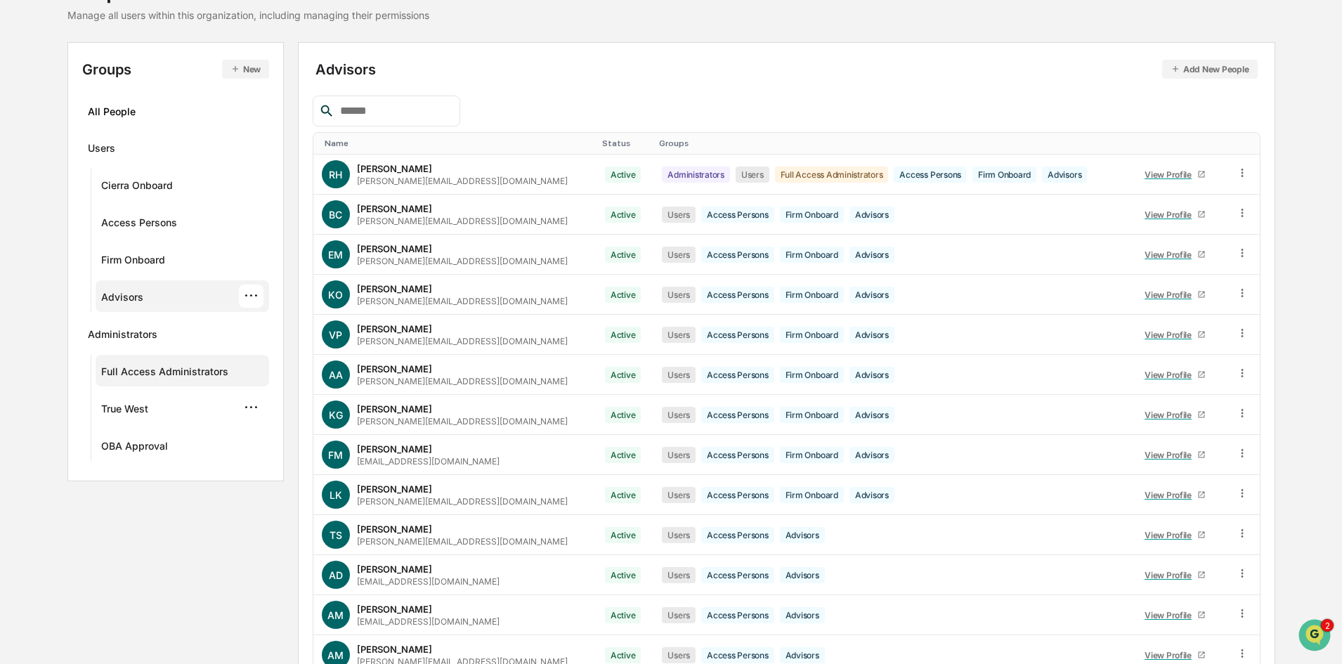
scroll to position [141, 0]
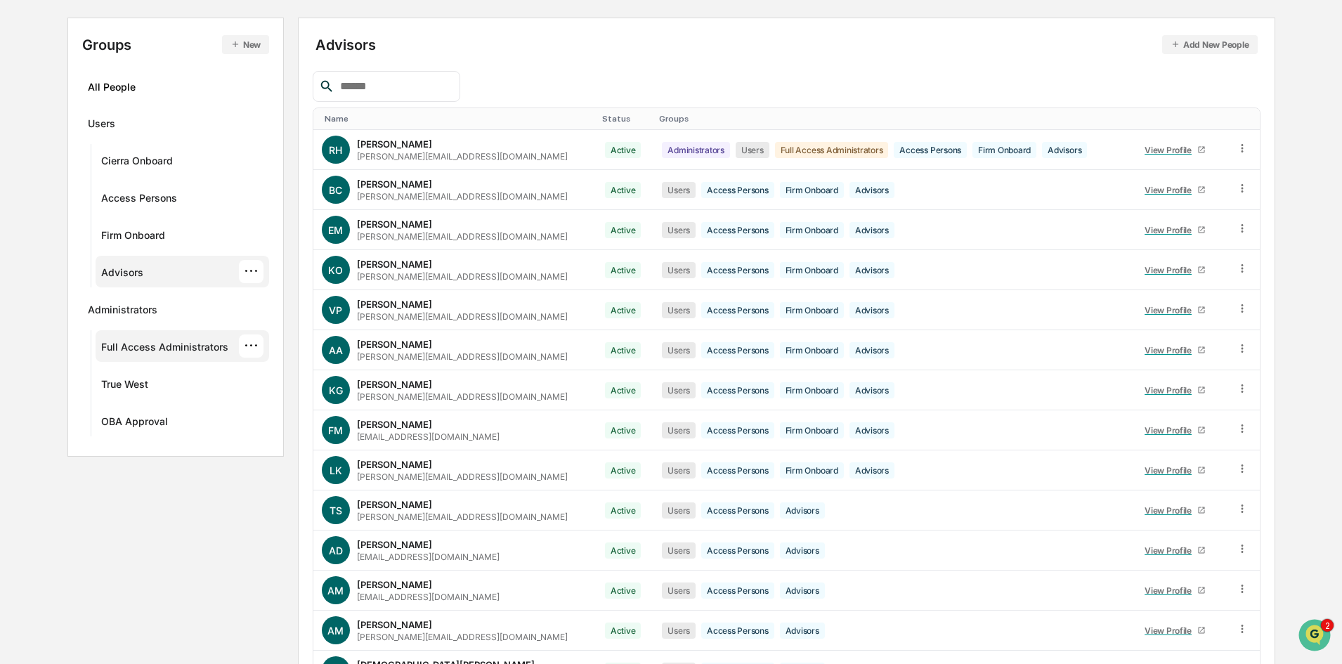
click at [148, 348] on div "Full Access Administrators" at bounding box center [164, 349] width 127 height 17
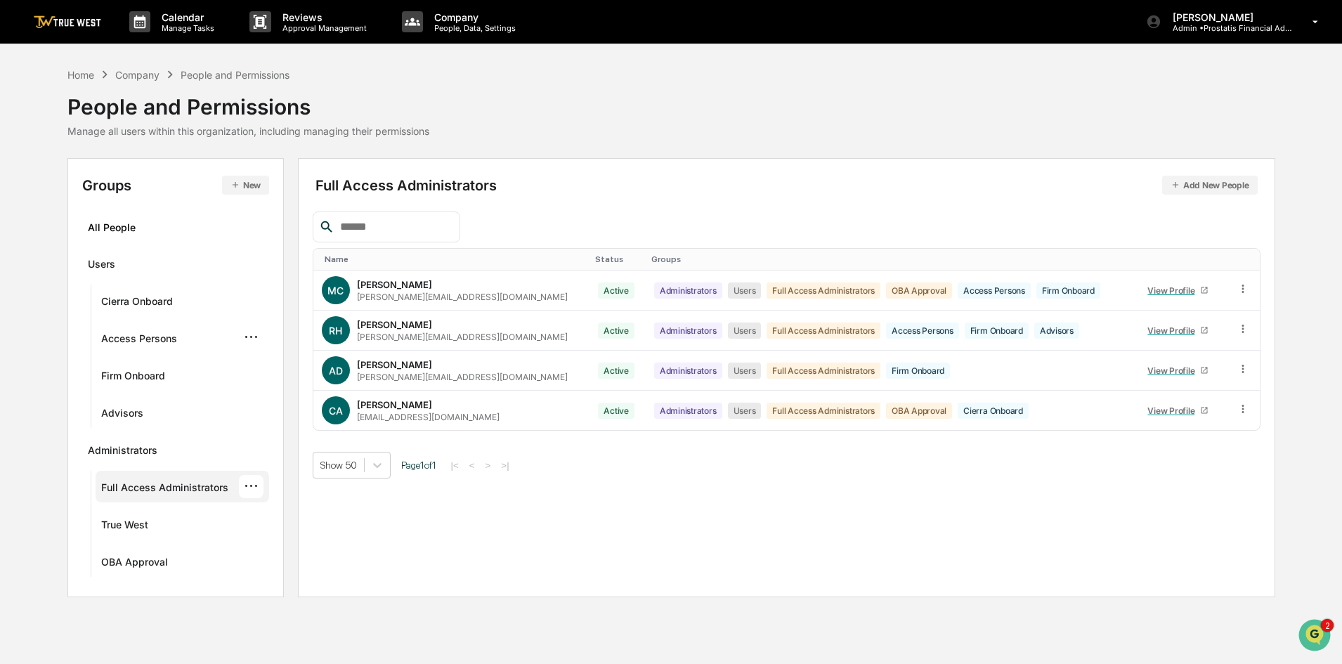
scroll to position [0, 0]
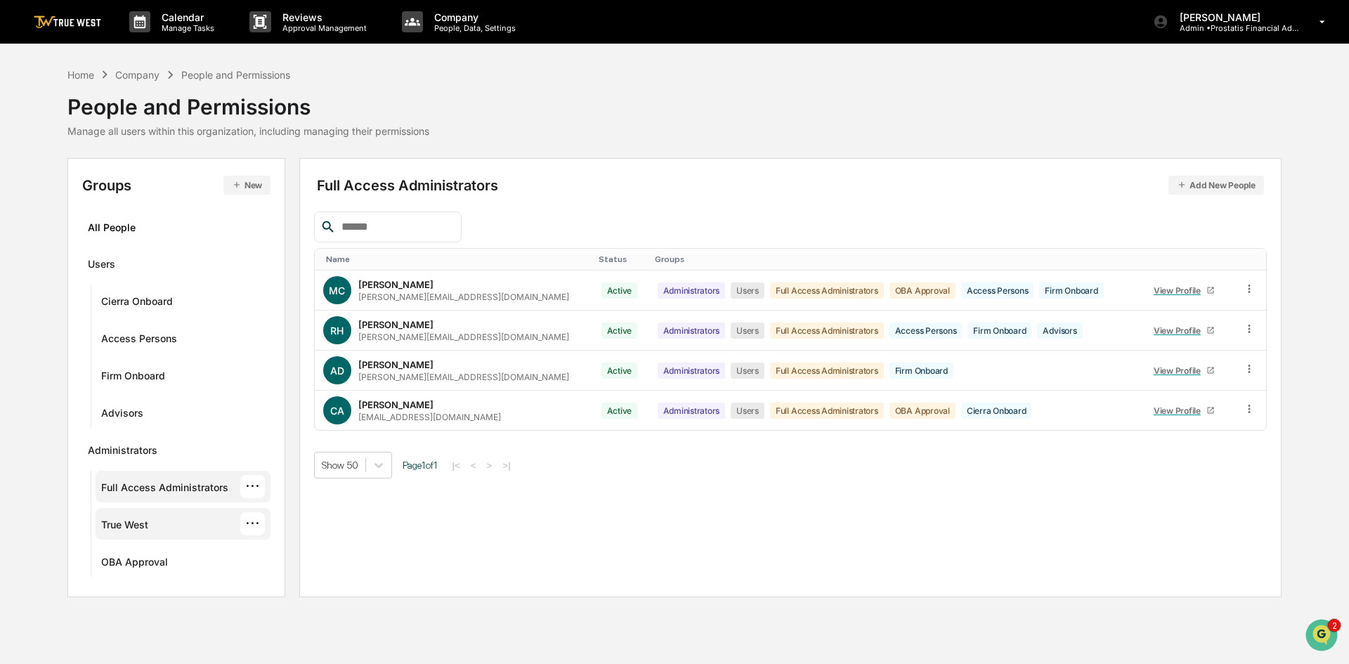
click at [136, 525] on div "True West" at bounding box center [124, 527] width 47 height 17
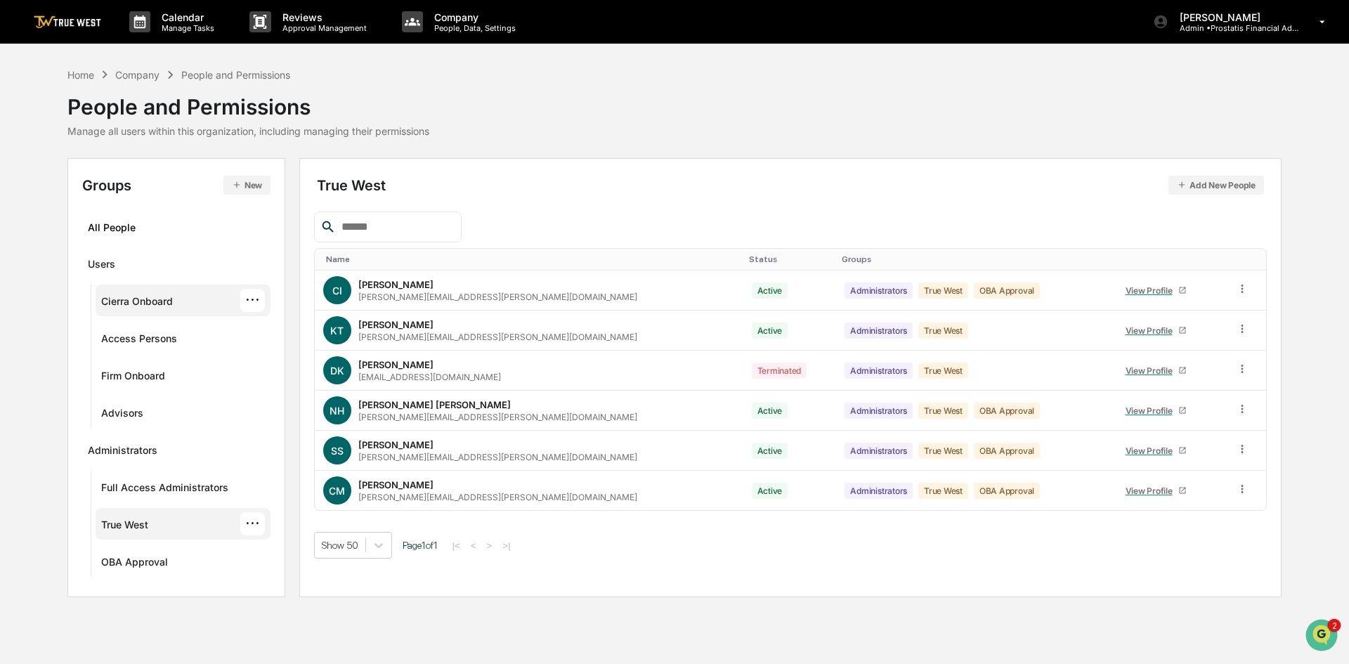
click at [159, 298] on div "Cierra Onboard" at bounding box center [137, 303] width 72 height 17
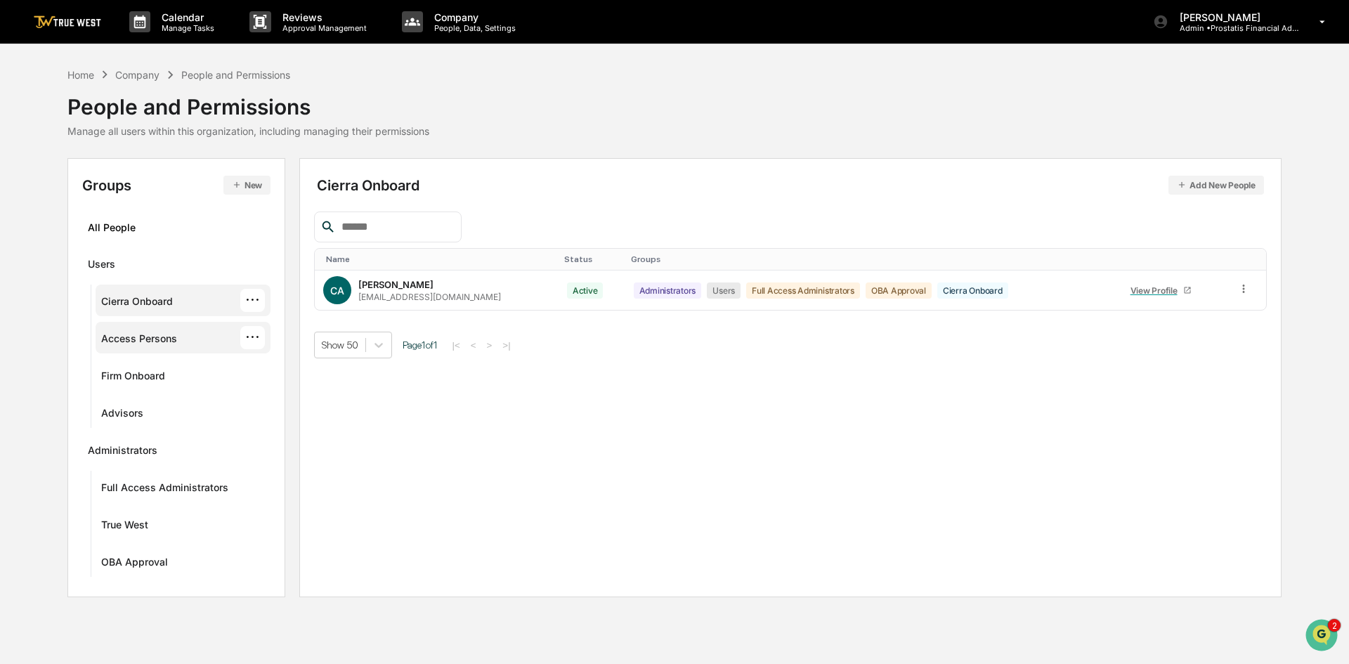
click at [162, 335] on div "Access Persons" at bounding box center [139, 340] width 76 height 17
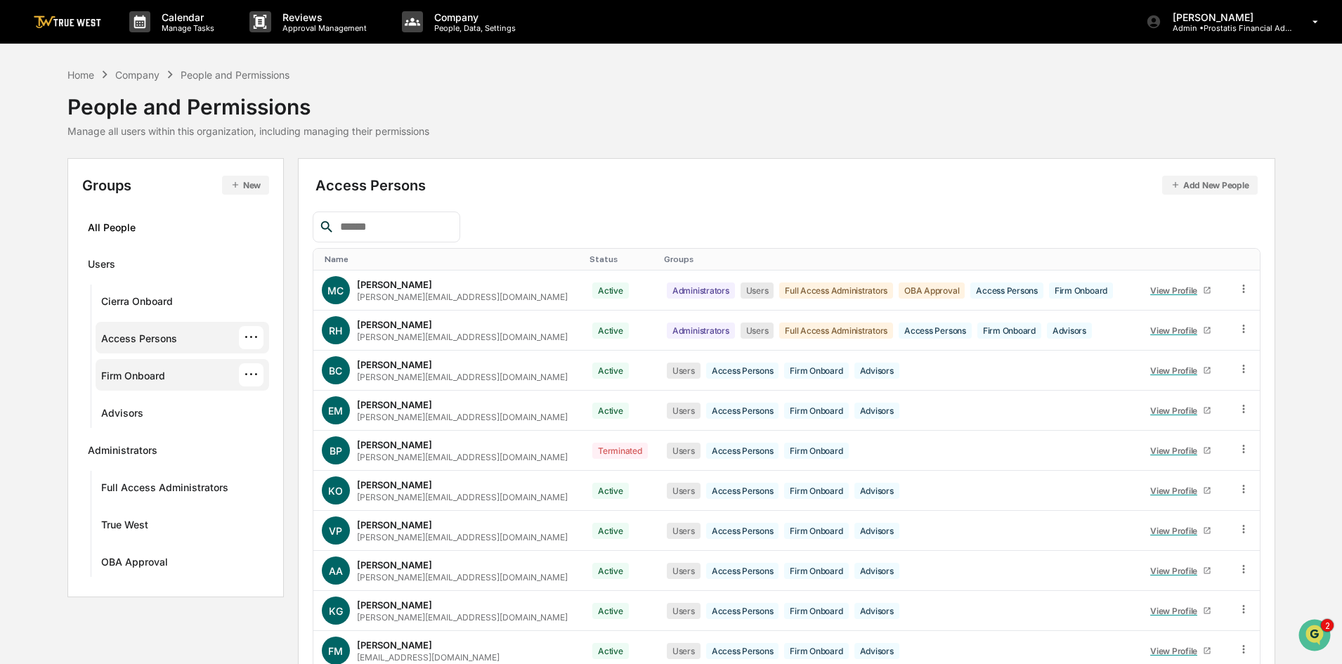
click at [137, 372] on div "Firm Onboard" at bounding box center [133, 378] width 64 height 17
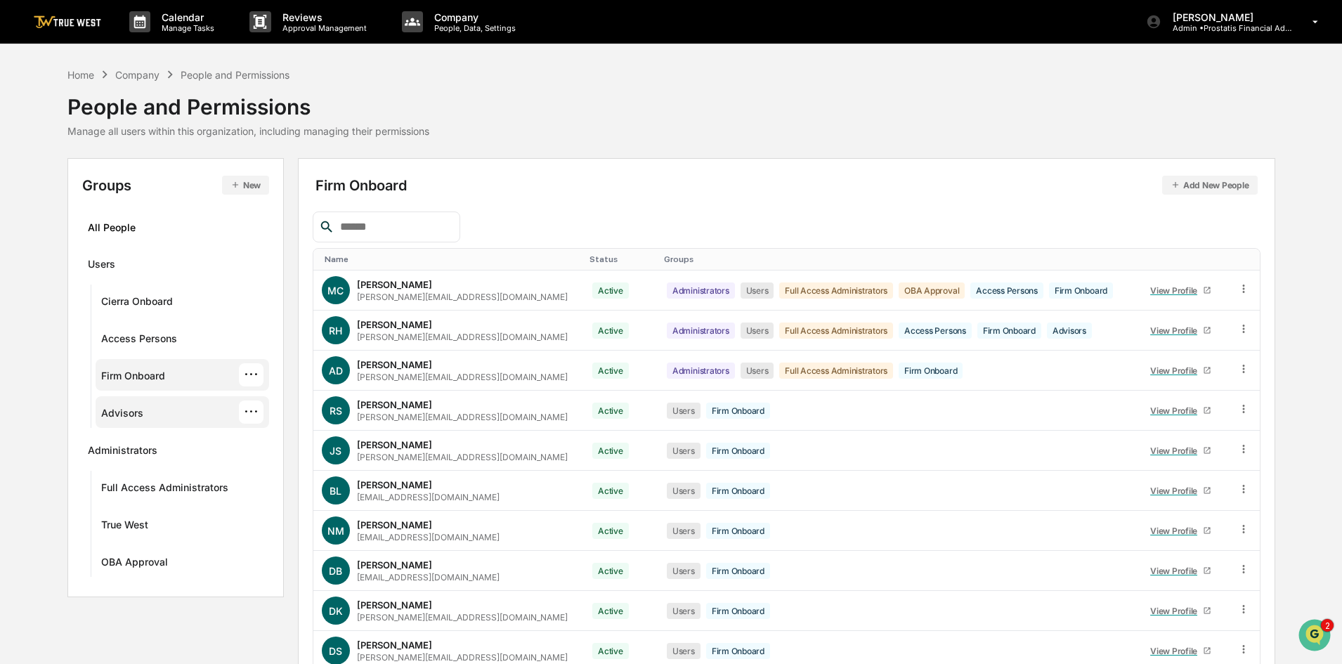
click at [127, 418] on div "Advisors" at bounding box center [122, 415] width 42 height 17
